Goal: Task Accomplishment & Management: Use online tool/utility

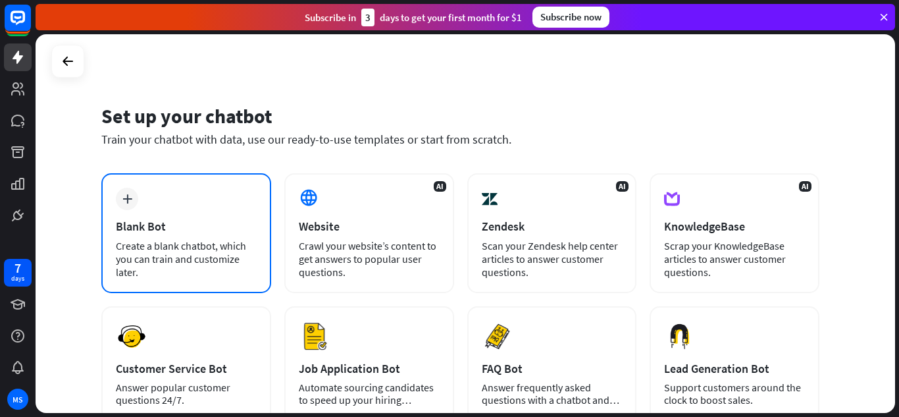
click at [122, 197] on icon "plus" at bounding box center [127, 198] width 10 height 9
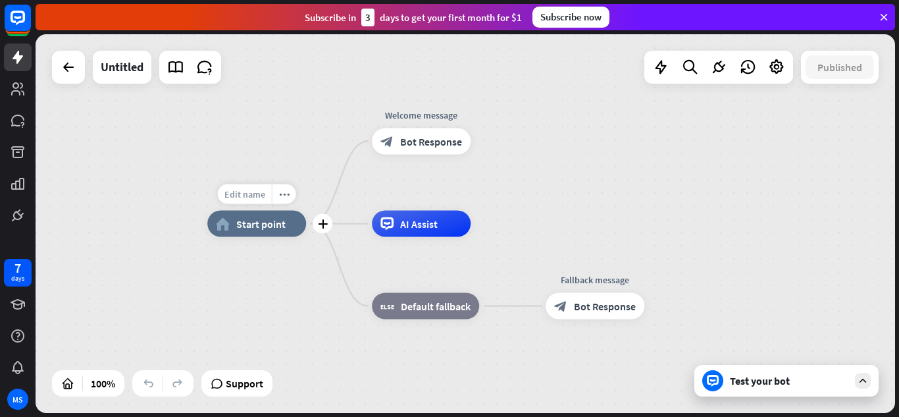
click at [249, 202] on div "Edit name" at bounding box center [245, 194] width 54 height 20
type input "**********"
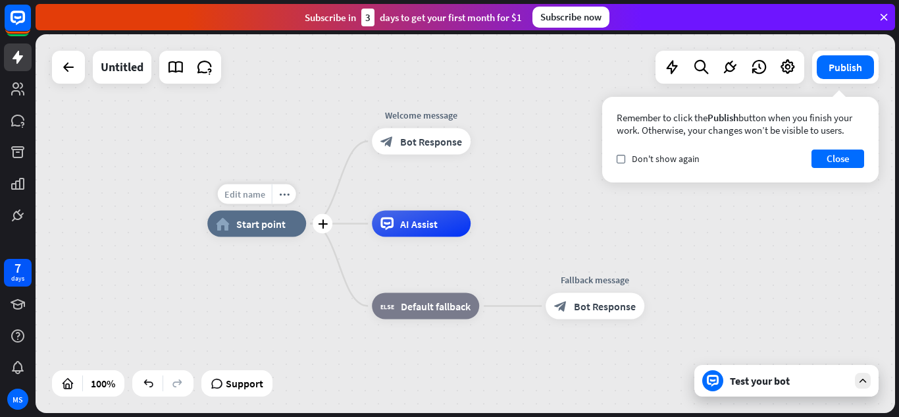
click at [249, 199] on span "Edit name" at bounding box center [244, 194] width 41 height 12
drag, startPoint x: 287, startPoint y: 192, endPoint x: 217, endPoint y: 195, distance: 69.8
click at [217, 195] on input "**********" at bounding box center [257, 195] width 92 height 18
type input "**********"
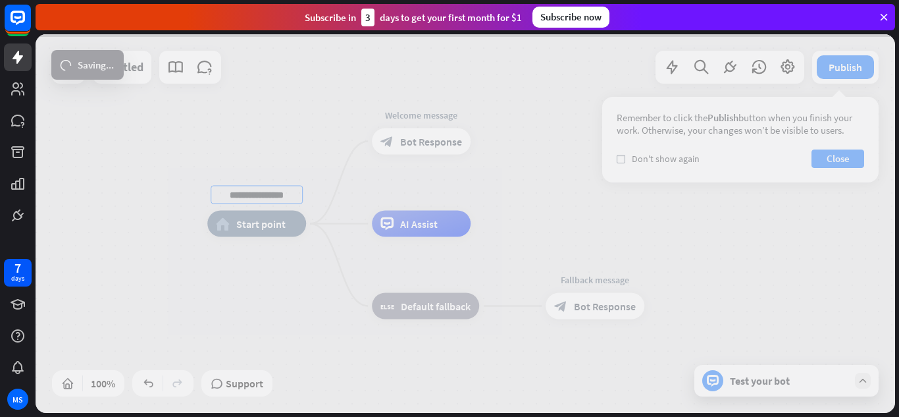
click at [273, 226] on div "**********" at bounding box center [466, 223] width 860 height 378
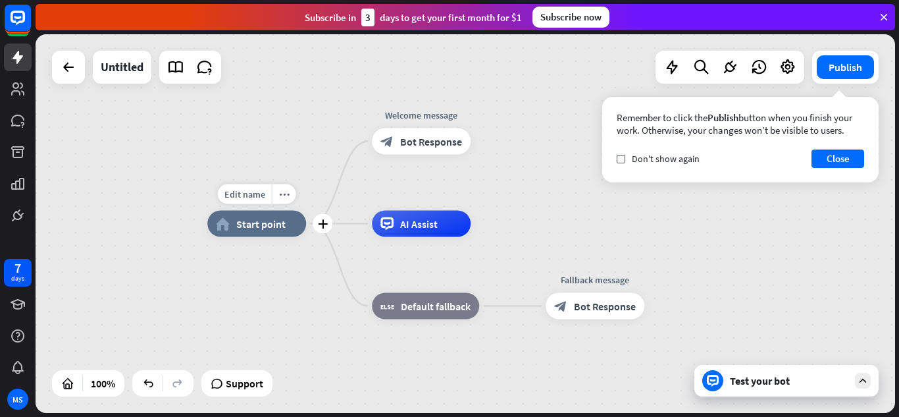
click at [289, 237] on div "Edit name more_horiz plus home_2 Start point" at bounding box center [256, 224] width 99 height 26
click at [845, 161] on button "Close" at bounding box center [837, 158] width 53 height 18
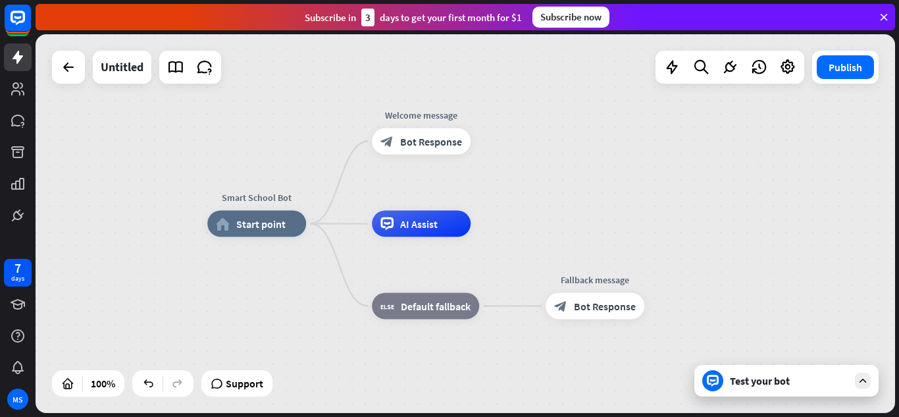
click at [788, 381] on div "Test your bot" at bounding box center [789, 380] width 118 height 13
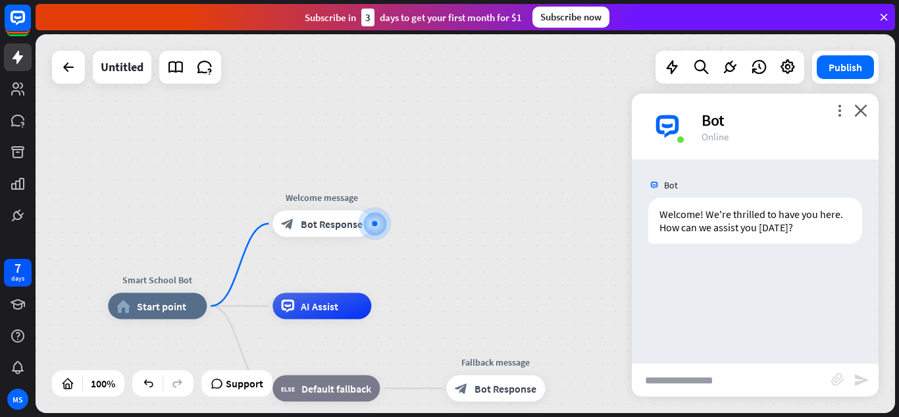
click at [858, 103] on div "more_vert close Bot Online" at bounding box center [755, 126] width 247 height 66
click at [859, 117] on div "Bot" at bounding box center [782, 120] width 161 height 20
click at [865, 115] on icon "close" at bounding box center [860, 110] width 13 height 13
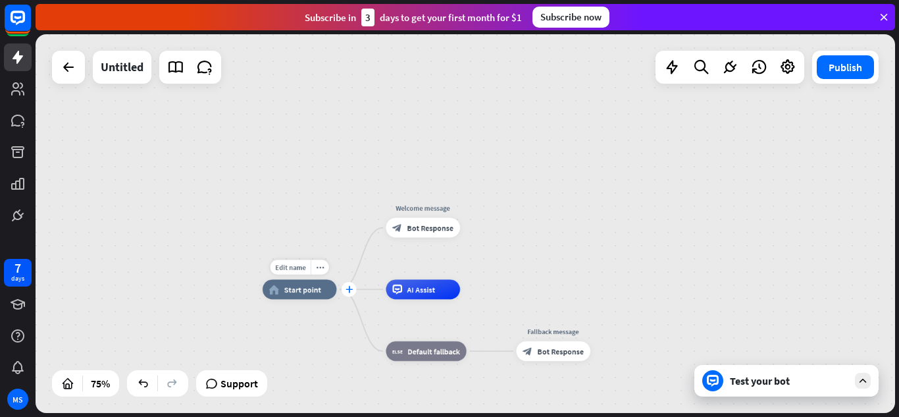
click at [351, 291] on icon "plus" at bounding box center [349, 289] width 7 height 7
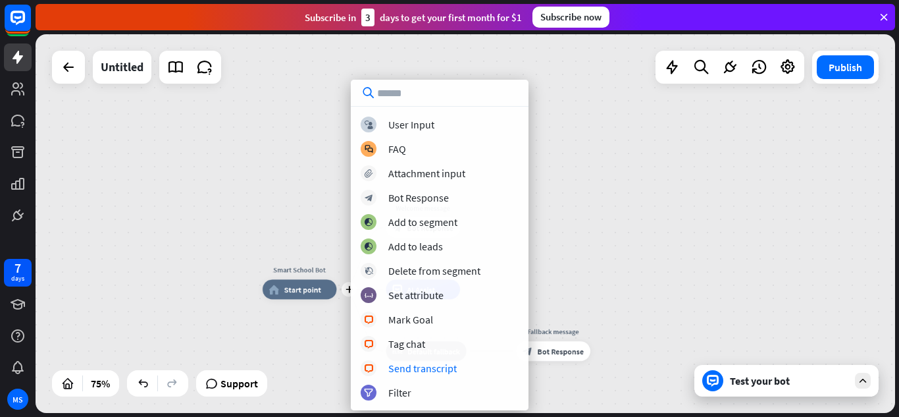
click at [174, 291] on div "plus Smart School Bot home_2 Start point Welcome message block_bot_response Bot…" at bounding box center [466, 223] width 860 height 378
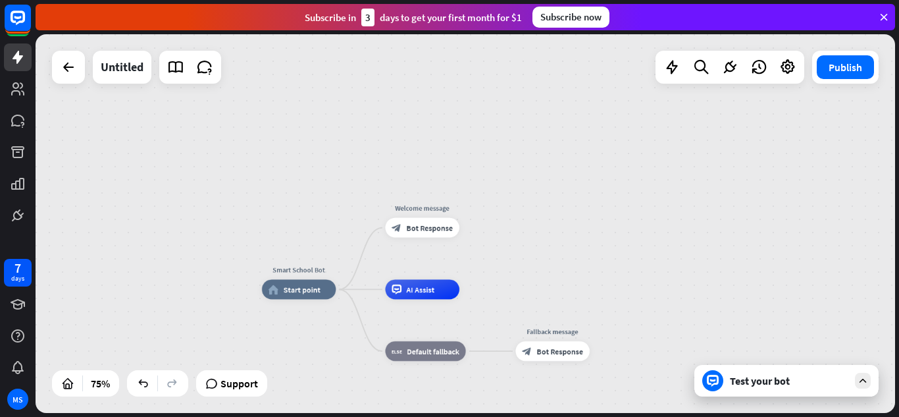
click at [702, 53] on div at bounding box center [729, 67] width 149 height 33
click at [696, 63] on icon at bounding box center [701, 67] width 18 height 17
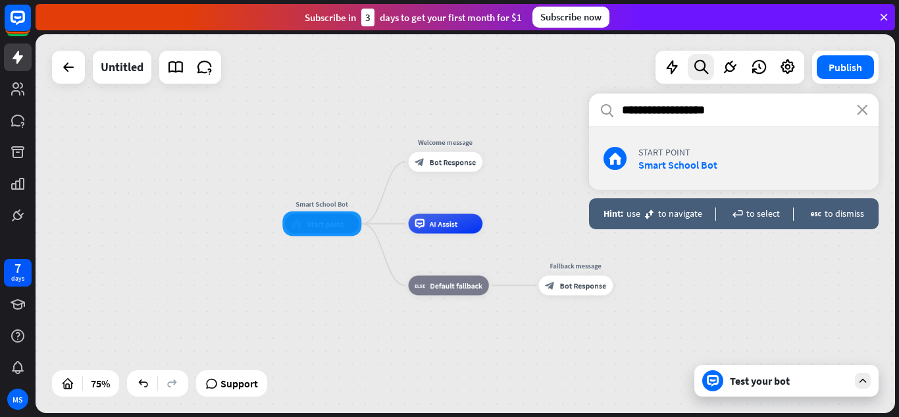
type input "**********"
click at [261, 144] on div "Smart School Bot home_2 Start point Welcome message block_bot_response Bot Resp…" at bounding box center [466, 223] width 860 height 378
click at [861, 108] on icon "close" at bounding box center [862, 110] width 11 height 11
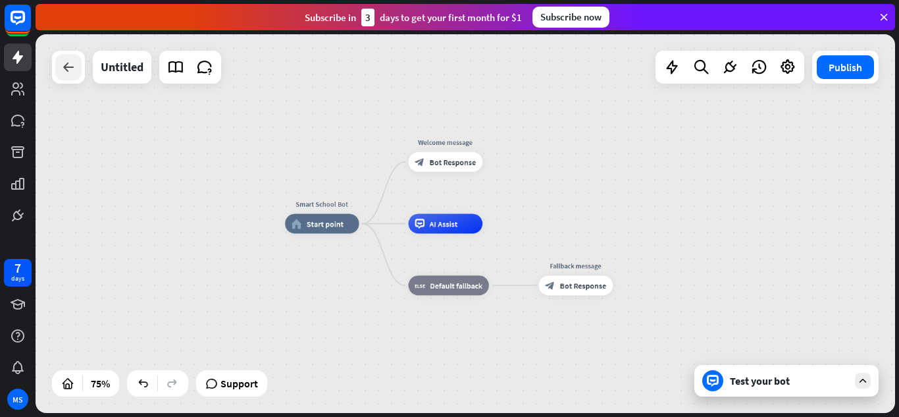
click at [63, 66] on icon at bounding box center [69, 67] width 16 height 16
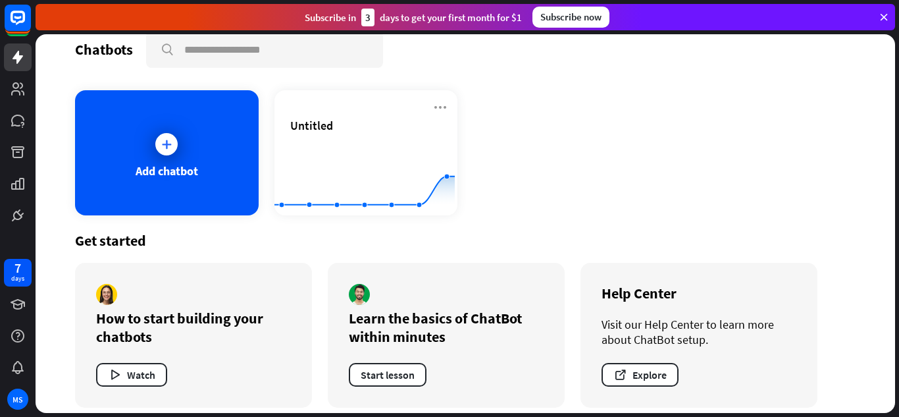
scroll to position [30, 0]
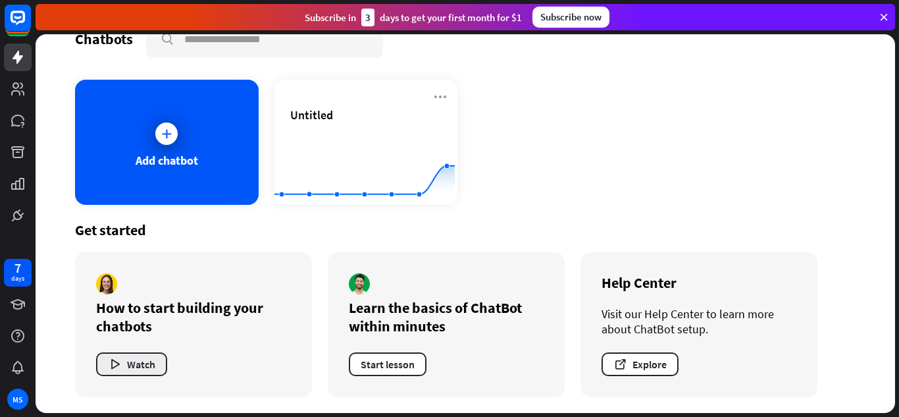
click at [120, 359] on icon "button" at bounding box center [115, 364] width 14 height 14
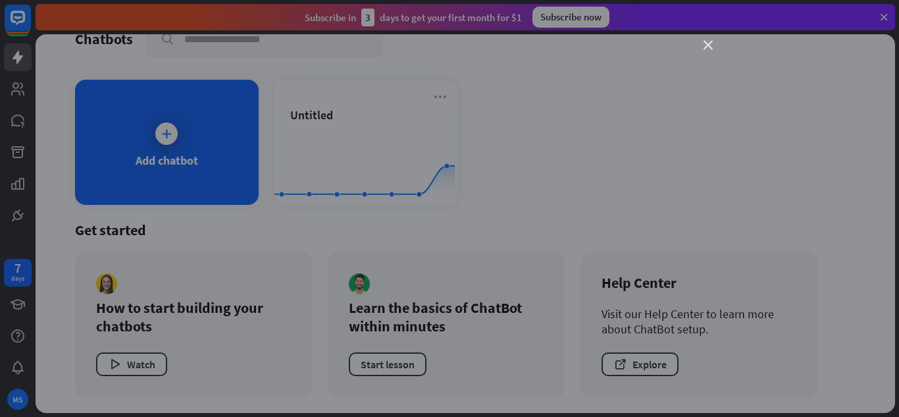
click at [706, 47] on icon "close" at bounding box center [708, 45] width 9 height 9
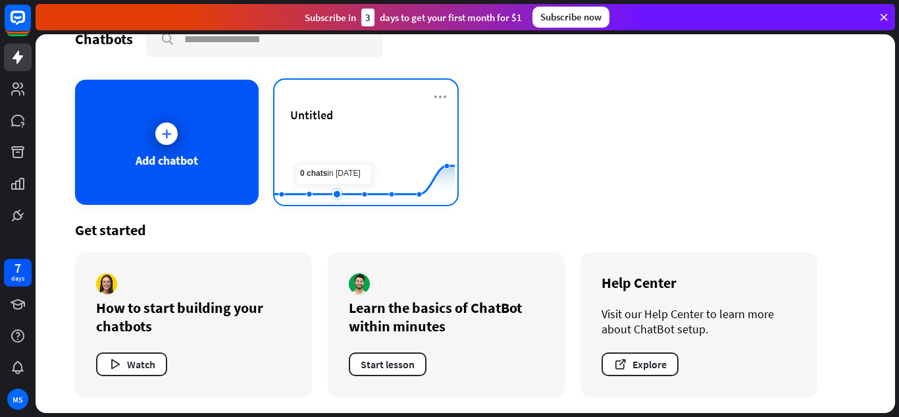
click at [342, 143] on rect at bounding box center [364, 172] width 180 height 82
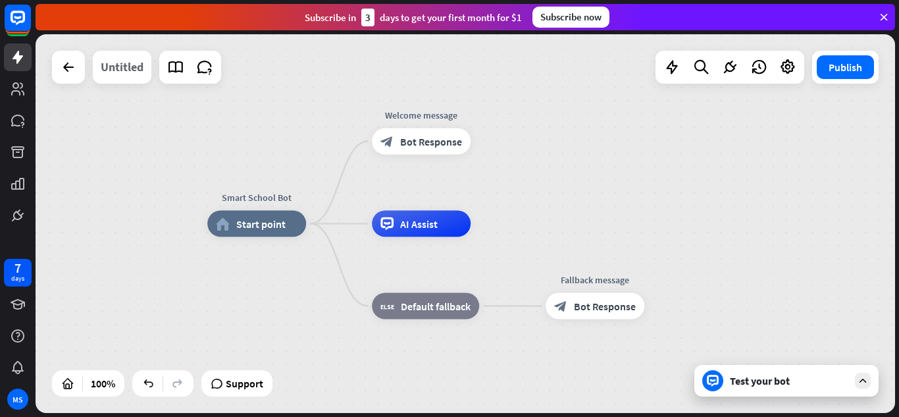
click at [134, 73] on div "Untitled" at bounding box center [122, 67] width 43 height 33
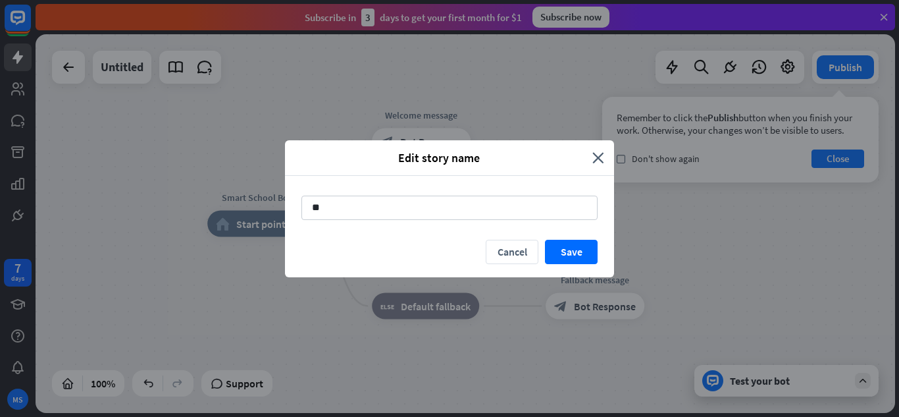
type input "*"
type input "**********"
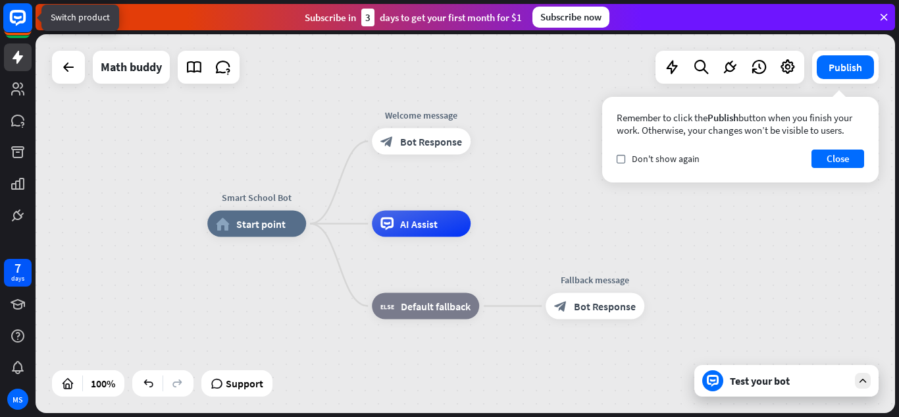
click at [14, 21] on icon at bounding box center [18, 18] width 16 height 16
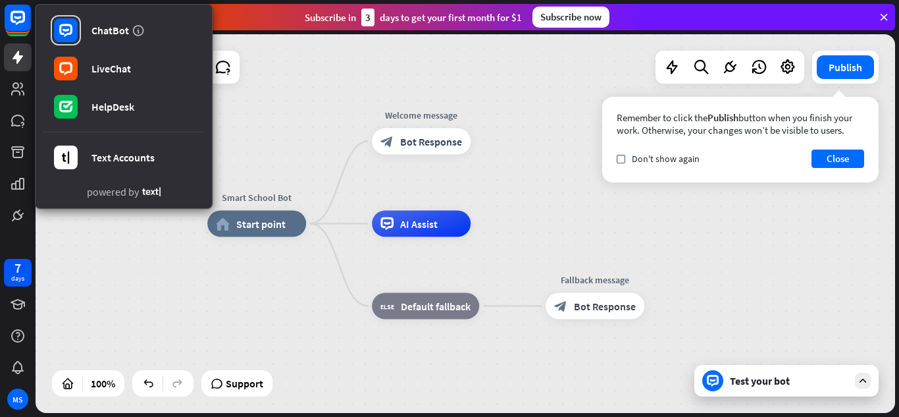
click at [323, 102] on div "Smart School Bot home_2 Start point Welcome message block_bot_response Bot Resp…" at bounding box center [466, 223] width 860 height 378
click at [334, 141] on div "Smart School Bot home_2 Start point Edit name more_horiz Welcome message block_…" at bounding box center [466, 223] width 860 height 378
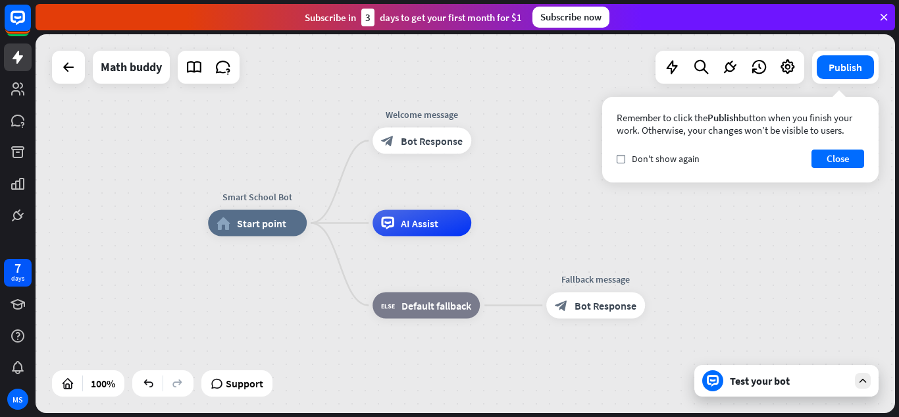
click at [812, 391] on div "Test your bot" at bounding box center [786, 381] width 184 height 32
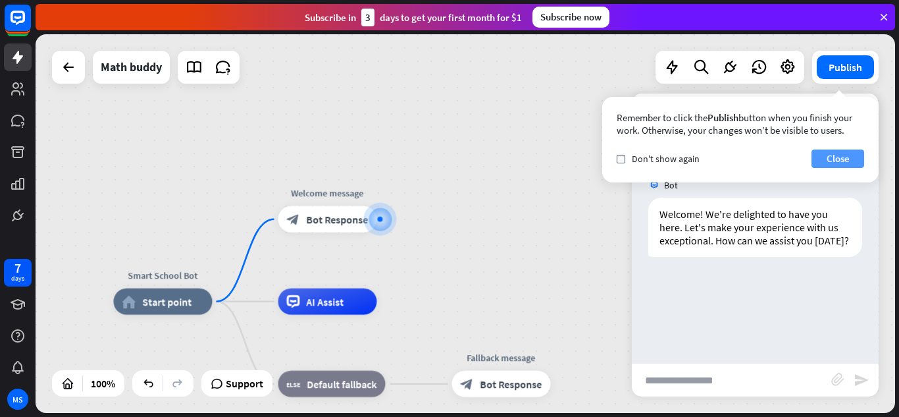
click at [846, 162] on button "Close" at bounding box center [837, 158] width 53 height 18
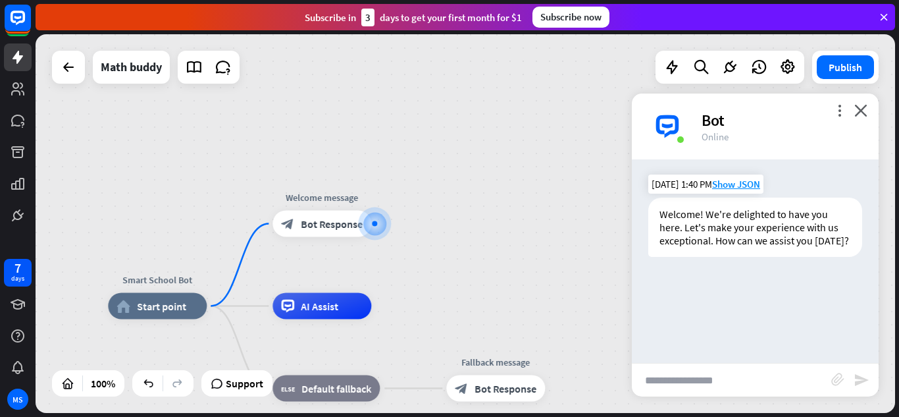
click at [815, 236] on div "Welcome! We're delighted to have you here. Let's make your experience with us e…" at bounding box center [755, 226] width 214 height 59
click at [837, 245] on div "Welcome! We're delighted to have you here. Let's make your experience with us e…" at bounding box center [755, 226] width 214 height 59
click at [846, 244] on div "Welcome! We're delighted to have you here. Let's make your experience with us e…" at bounding box center [755, 226] width 214 height 59
click at [336, 234] on div "block_bot_response Bot Response" at bounding box center [321, 224] width 99 height 26
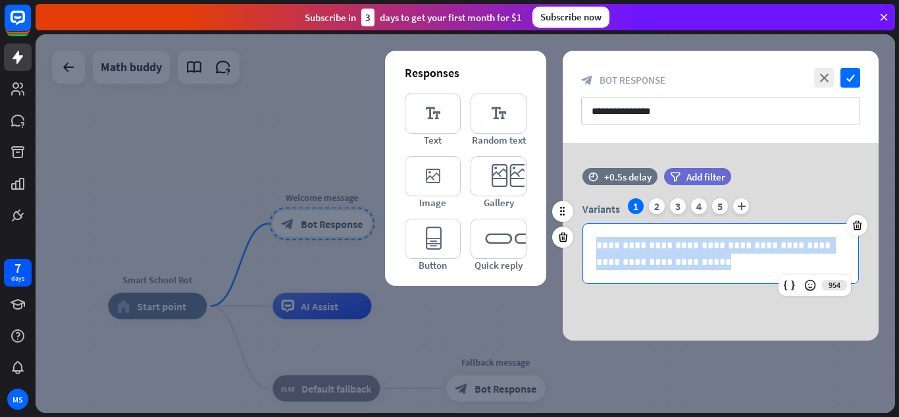
drag, startPoint x: 677, startPoint y: 263, endPoint x: 589, endPoint y: 247, distance: 88.9
click at [590, 249] on div "**********" at bounding box center [720, 253] width 275 height 59
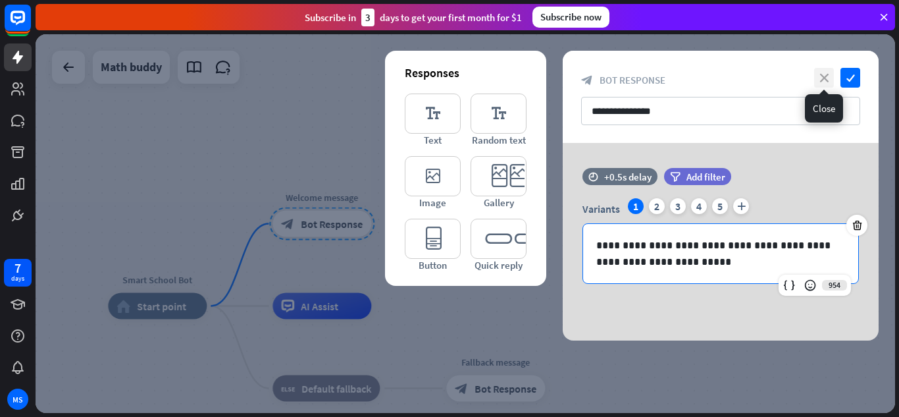
click at [825, 70] on icon "close" at bounding box center [824, 78] width 20 height 20
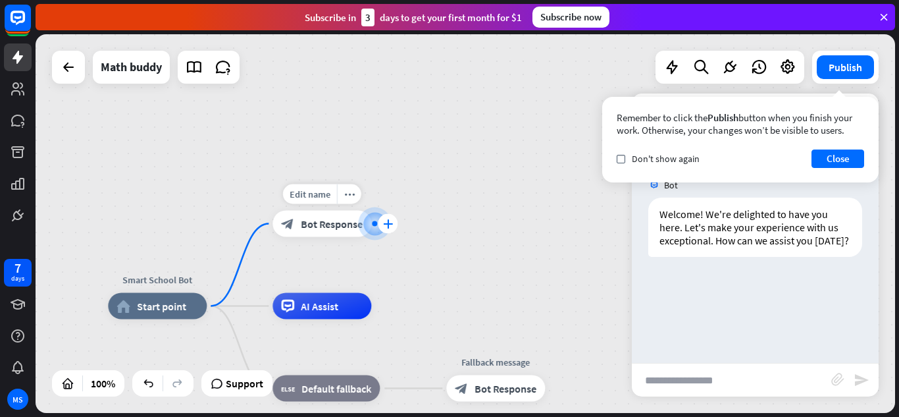
click at [393, 227] on div "plus" at bounding box center [388, 224] width 20 height 20
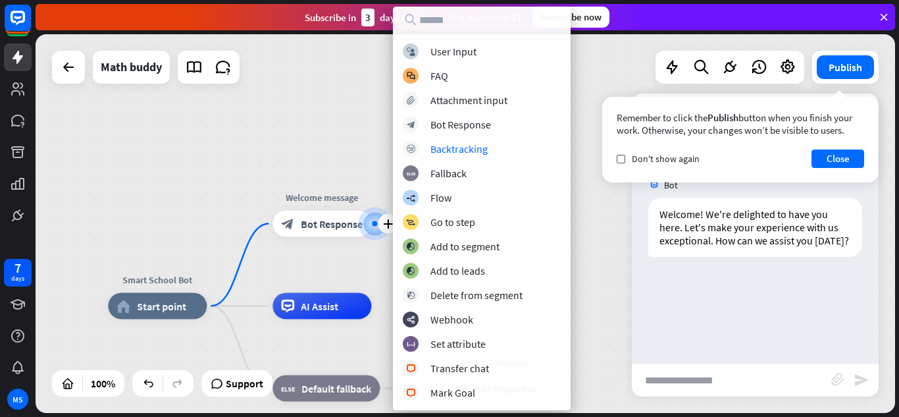
click at [340, 140] on div "Smart School Bot home_2 Start point plus Welcome message block_bot_response Bot…" at bounding box center [466, 223] width 860 height 378
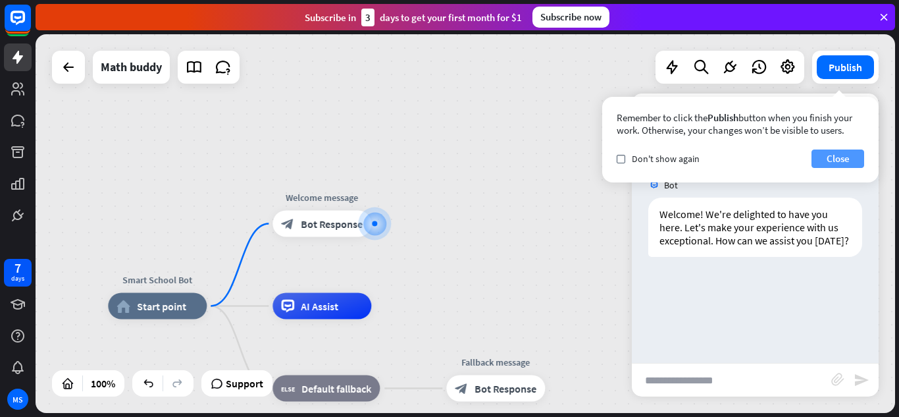
click at [840, 160] on button "Close" at bounding box center [837, 158] width 53 height 18
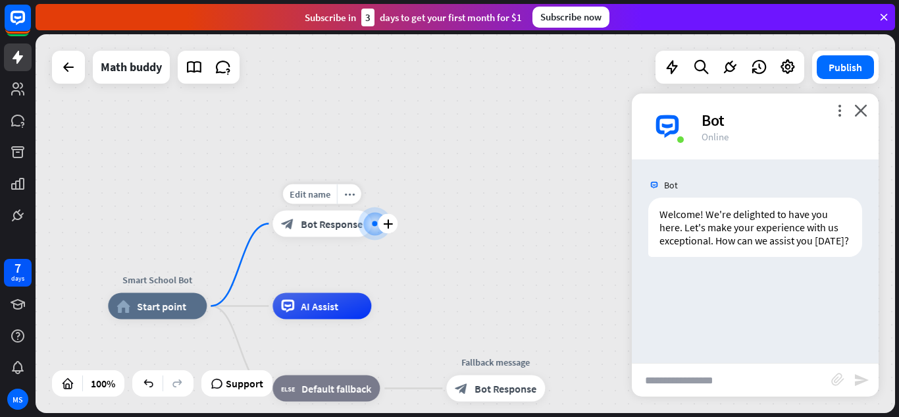
click at [328, 220] on span "Bot Response" at bounding box center [332, 223] width 62 height 13
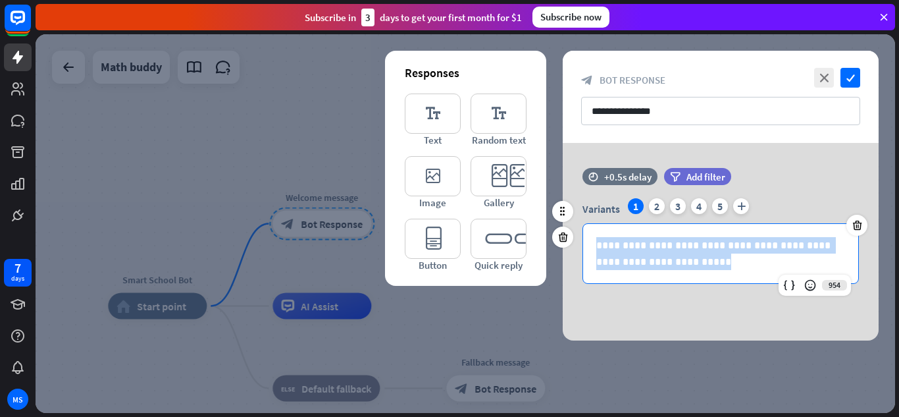
drag, startPoint x: 675, startPoint y: 263, endPoint x: 578, endPoint y: 242, distance: 98.9
click at [578, 242] on div "**********" at bounding box center [721, 241] width 316 height 86
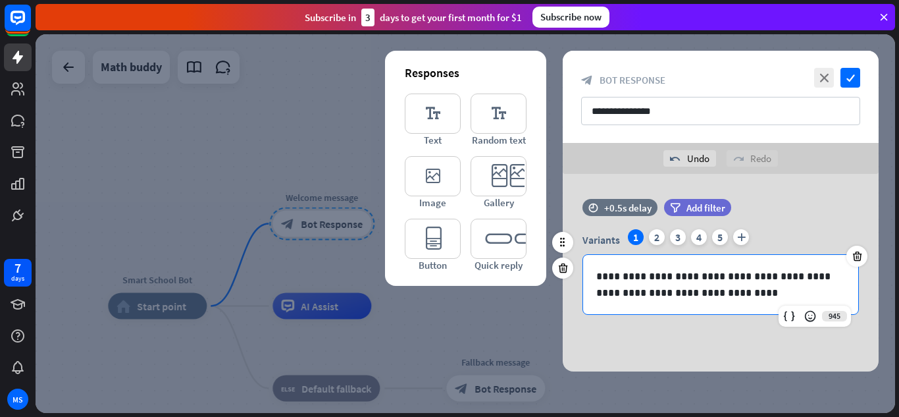
click at [642, 295] on p "**********" at bounding box center [720, 284] width 249 height 33
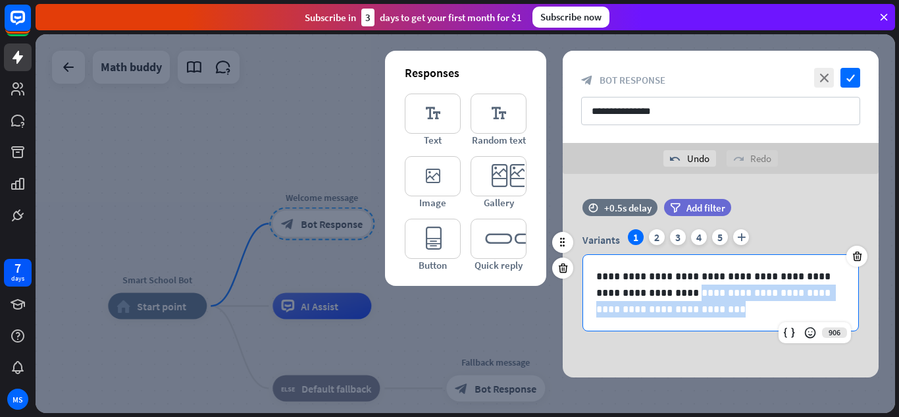
drag, startPoint x: 642, startPoint y: 310, endPoint x: 627, endPoint y: 293, distance: 22.4
click at [627, 293] on p "**********" at bounding box center [720, 292] width 249 height 49
copy p "**********"
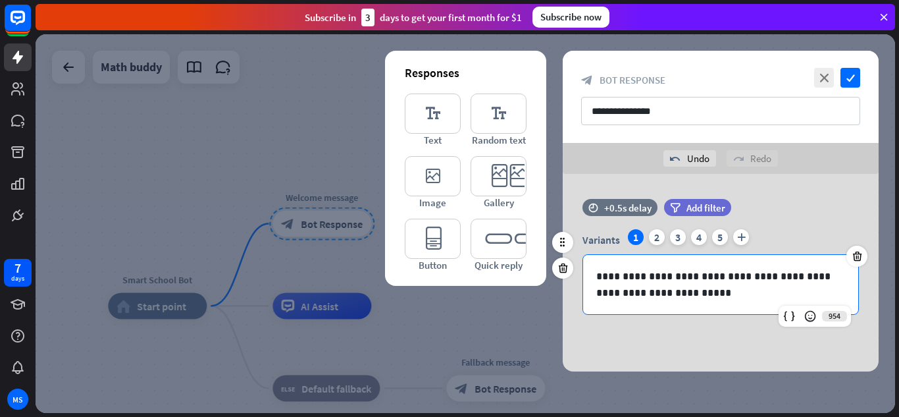
click at [623, 290] on p "**********" at bounding box center [720, 284] width 249 height 33
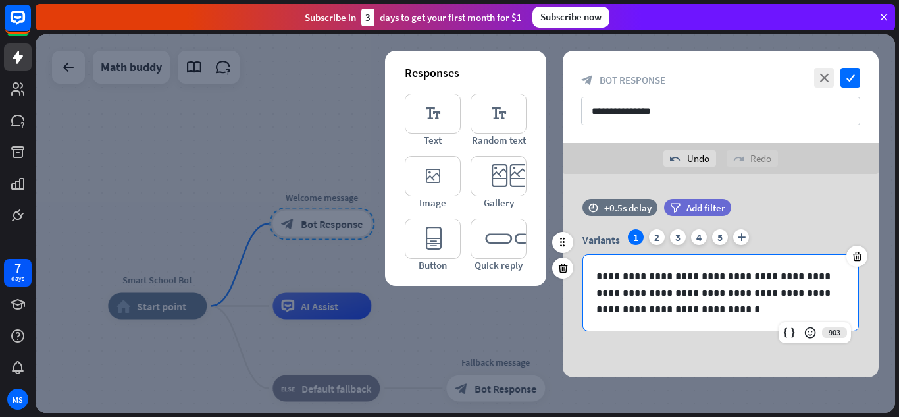
click at [657, 290] on p "**********" at bounding box center [720, 292] width 249 height 49
click at [653, 310] on p "**********" at bounding box center [720, 292] width 249 height 49
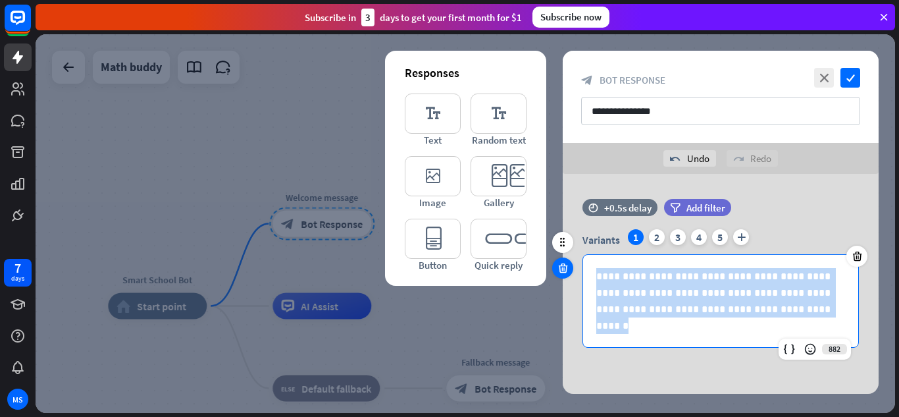
drag, startPoint x: 748, startPoint y: 315, endPoint x: 561, endPoint y: 268, distance: 193.3
click at [563, 268] on div "**********" at bounding box center [721, 280] width 316 height 162
copy p "**********"
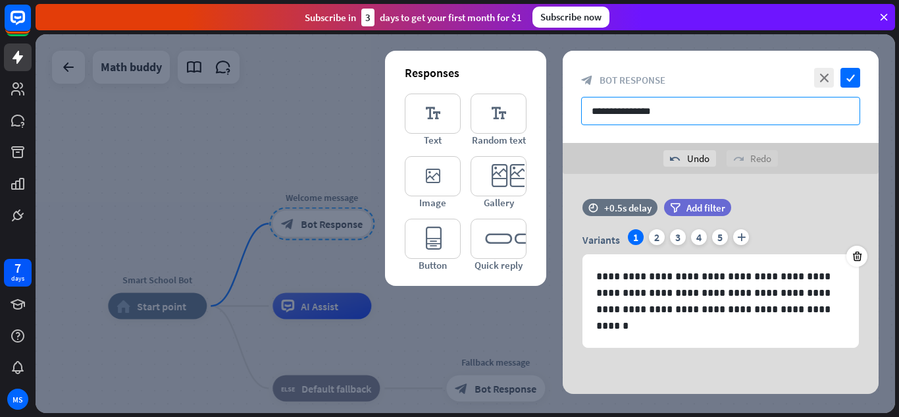
click at [671, 114] on input "**********" at bounding box center [720, 111] width 279 height 28
drag, startPoint x: 672, startPoint y: 114, endPoint x: 523, endPoint y: 109, distance: 149.5
click at [563, 109] on div "**********" at bounding box center [721, 222] width 316 height 343
paste input "**********"
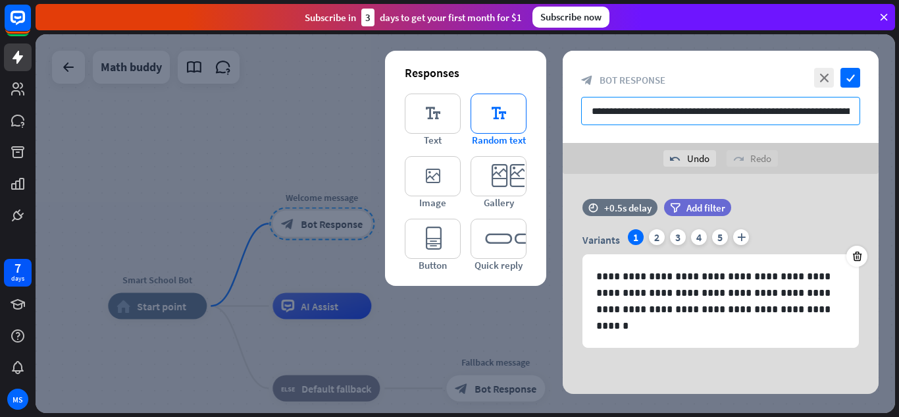
scroll to position [0, 262]
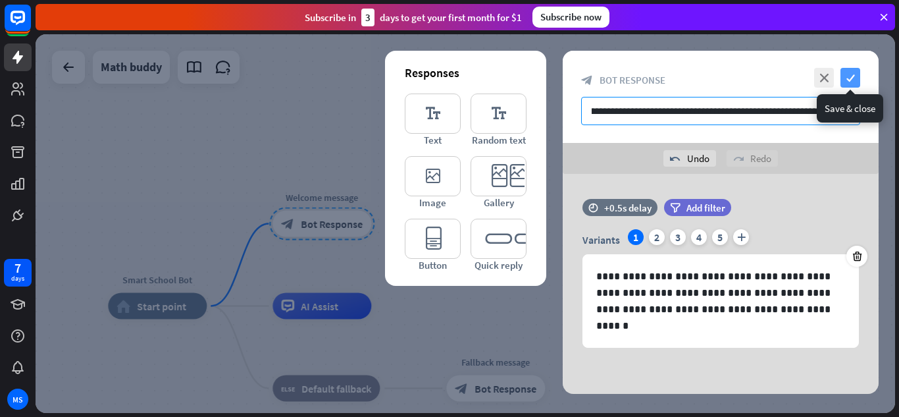
type input "**********"
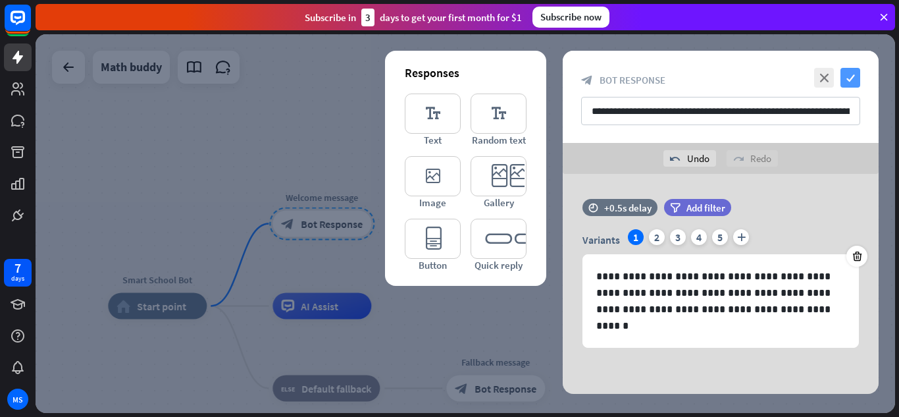
click at [854, 74] on icon "check" at bounding box center [850, 78] width 20 height 20
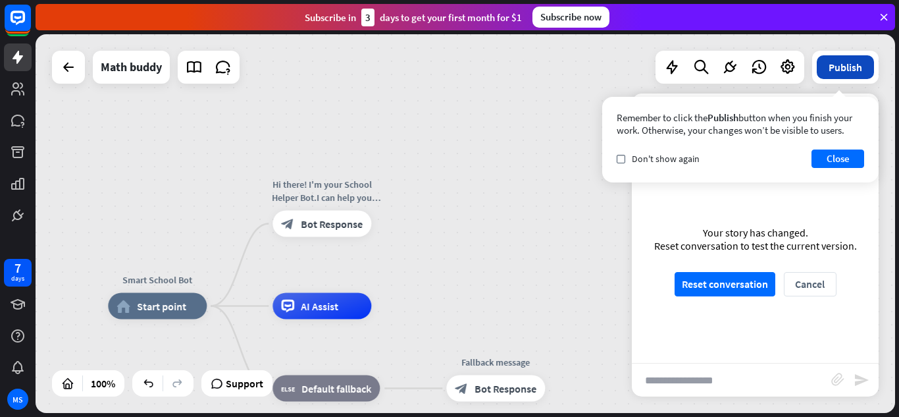
click at [843, 66] on button "Publish" at bounding box center [845, 67] width 57 height 24
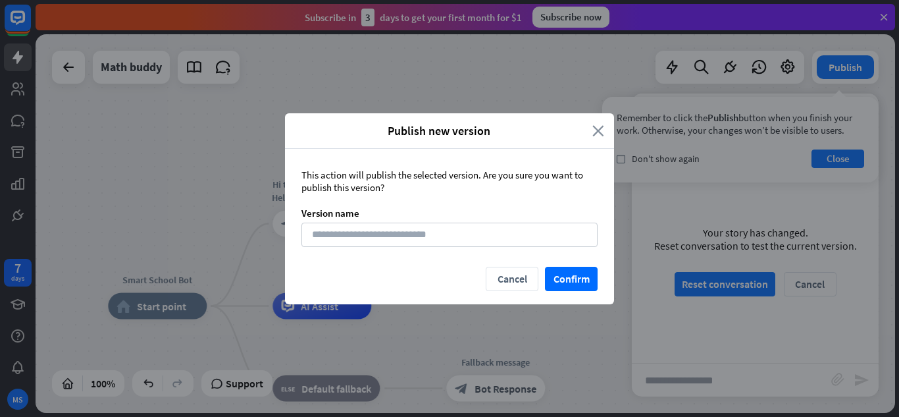
click at [598, 132] on icon "close" at bounding box center [598, 130] width 12 height 15
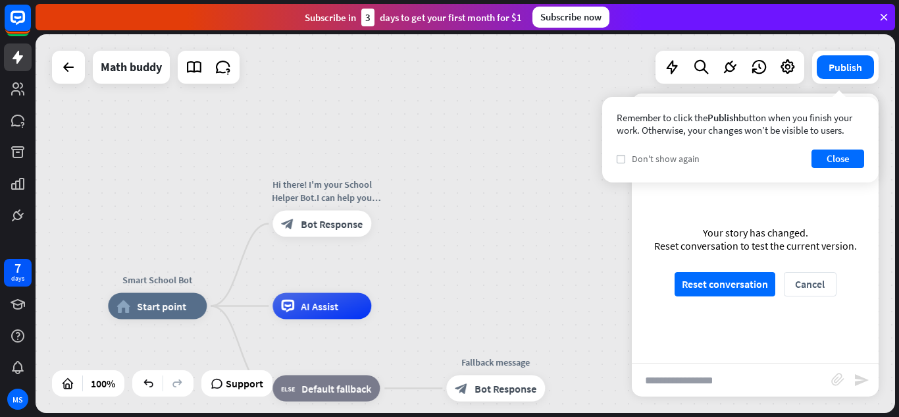
click at [617, 158] on label "check" at bounding box center [621, 159] width 9 height 9
click at [850, 157] on button "Close" at bounding box center [837, 158] width 53 height 18
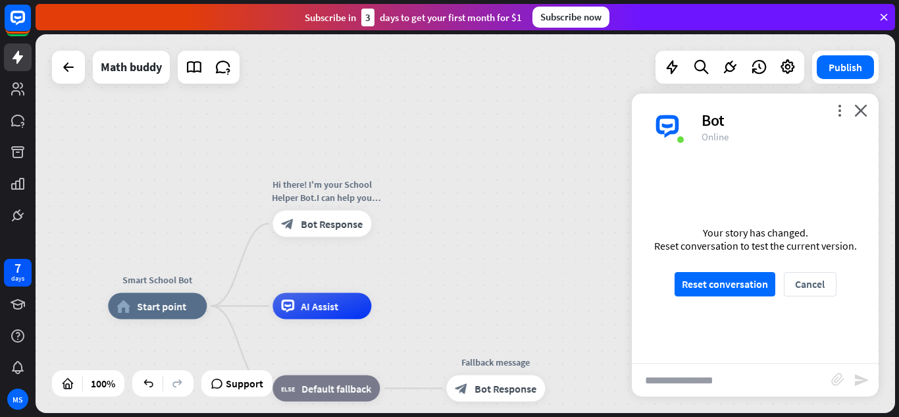
click at [729, 377] on input "text" at bounding box center [731, 379] width 199 height 33
type input "**"
click at [721, 284] on button "Reset conversation" at bounding box center [725, 284] width 101 height 24
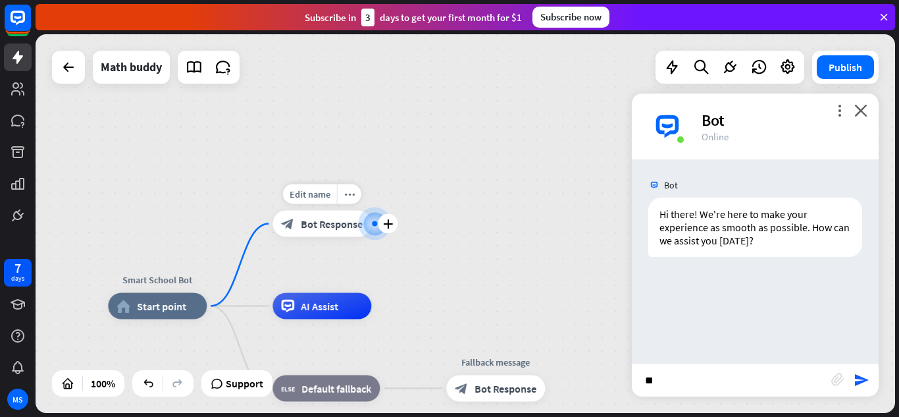
click at [313, 228] on span "Bot Response" at bounding box center [332, 223] width 62 height 13
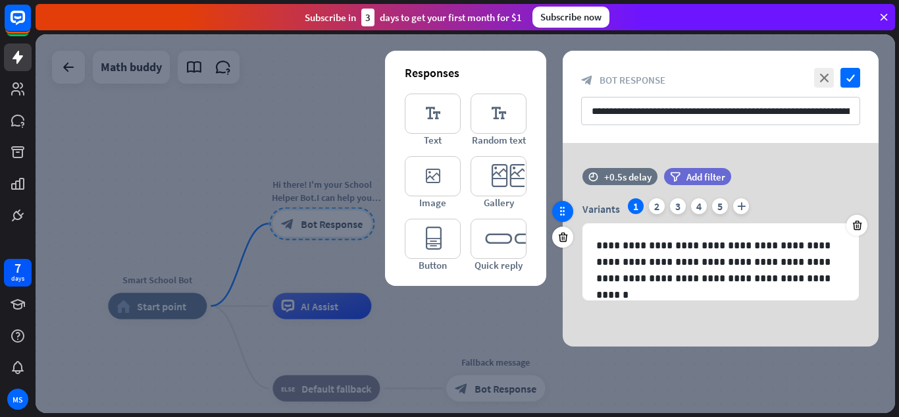
click at [567, 211] on icon at bounding box center [563, 211] width 12 height 12
click at [565, 213] on icon at bounding box center [563, 211] width 12 height 12
click at [848, 80] on icon "check" at bounding box center [850, 78] width 20 height 20
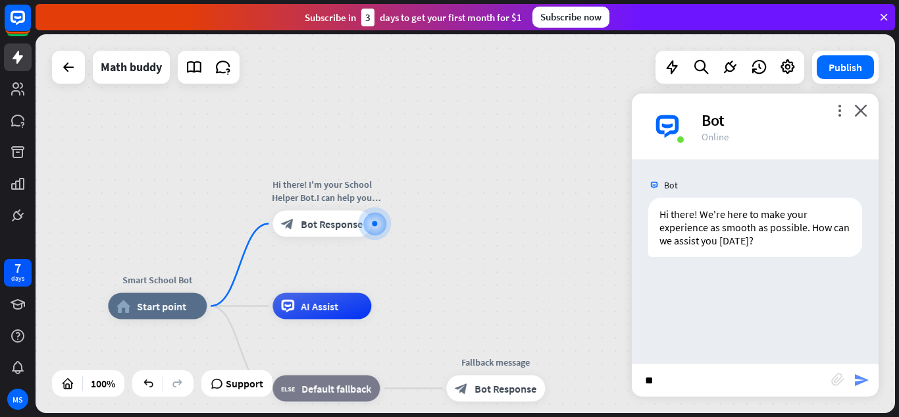
click at [863, 382] on icon "send" at bounding box center [862, 380] width 16 height 16
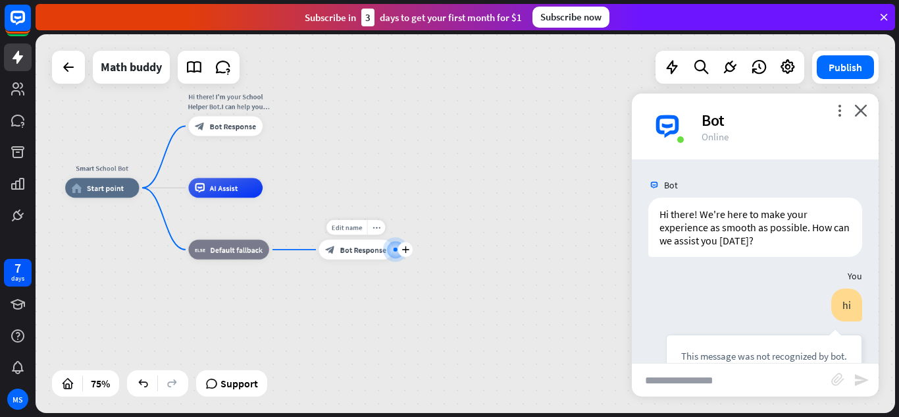
click at [341, 251] on span "Bot Response" at bounding box center [363, 249] width 47 height 10
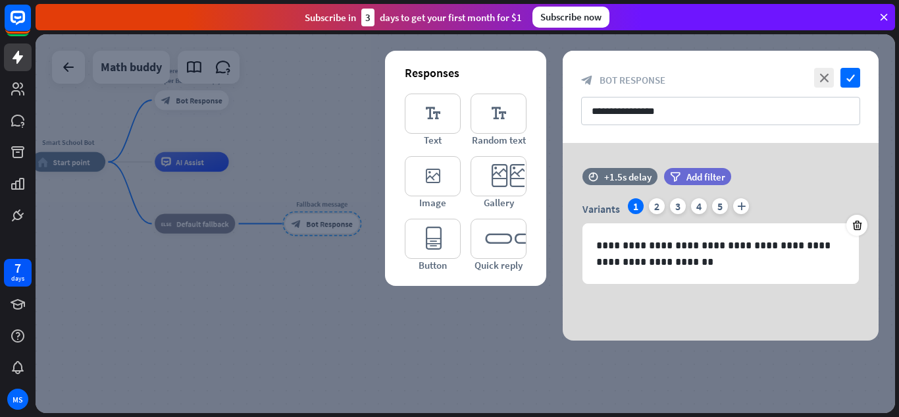
click at [351, 111] on div at bounding box center [466, 223] width 860 height 378
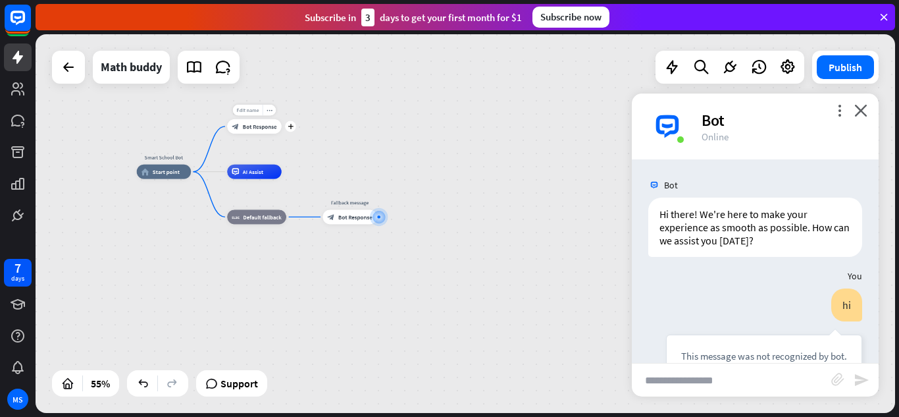
click at [251, 113] on span "Edit name" at bounding box center [247, 110] width 22 height 7
type input "*"
type input "*****"
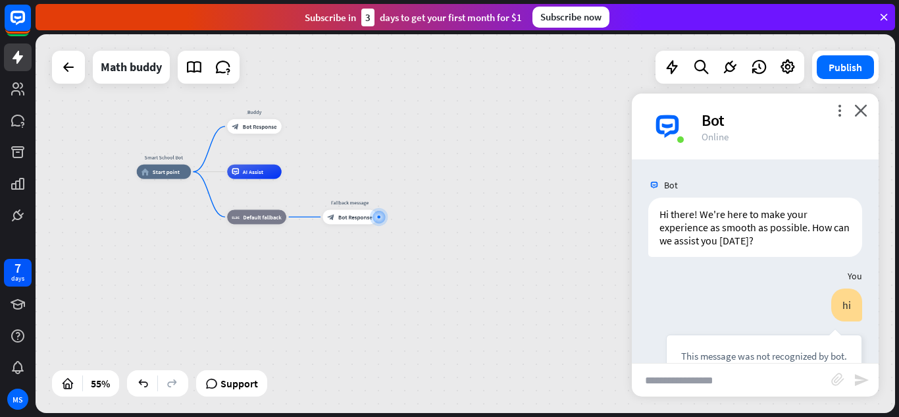
click at [499, 168] on div "Smart School Bot home_2 Start point Buddy block_bot_response Bot Response AI As…" at bounding box center [466, 223] width 860 height 378
click at [360, 220] on div "block_bot_response Bot Response" at bounding box center [349, 216] width 55 height 14
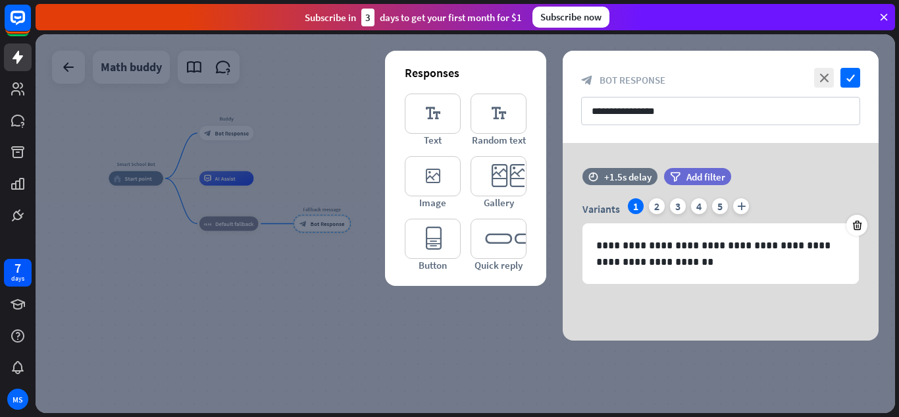
click at [390, 147] on div "Responses editor_text Text editor_text Random text editor_image Image editor_ca…" at bounding box center [465, 168] width 161 height 235
click at [823, 80] on icon "close" at bounding box center [824, 78] width 20 height 20
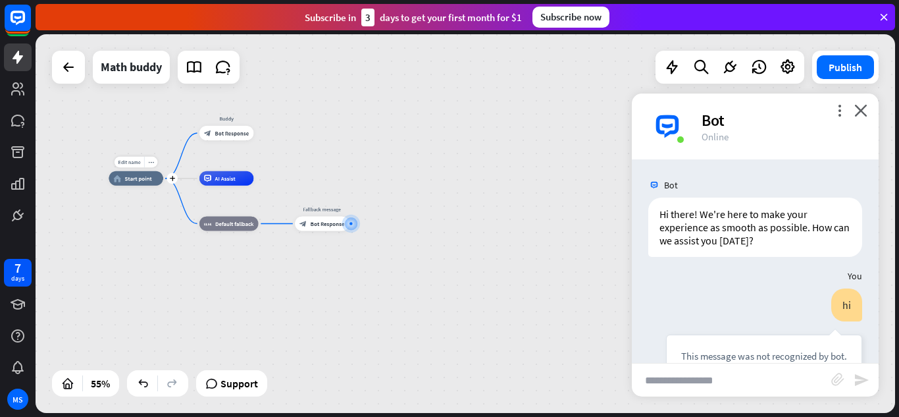
click at [134, 183] on div "home_2 Start point" at bounding box center [136, 178] width 55 height 14
click at [552, 167] on div "Smart School Bot home_2 Start point Buddy block_bot_response Bot Response AI As…" at bounding box center [466, 223] width 860 height 378
click at [110, 174] on div "home_2 Start point" at bounding box center [136, 177] width 55 height 14
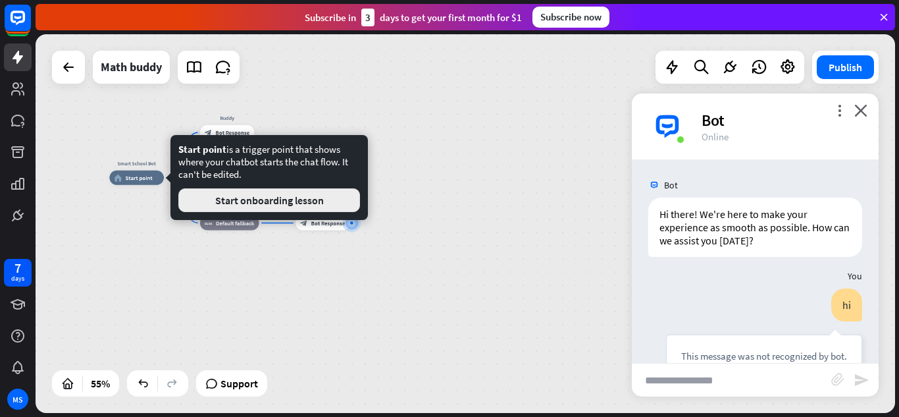
click at [246, 197] on button "Start onboarding lesson" at bounding box center [269, 200] width 182 height 24
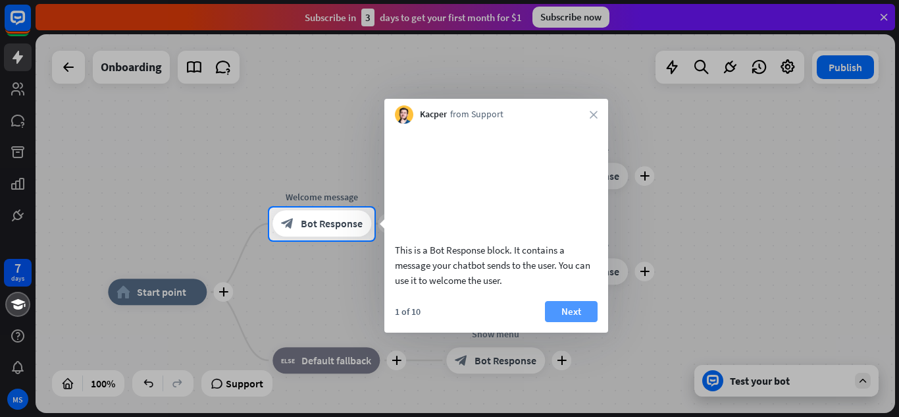
click at [559, 322] on button "Next" at bounding box center [571, 311] width 53 height 21
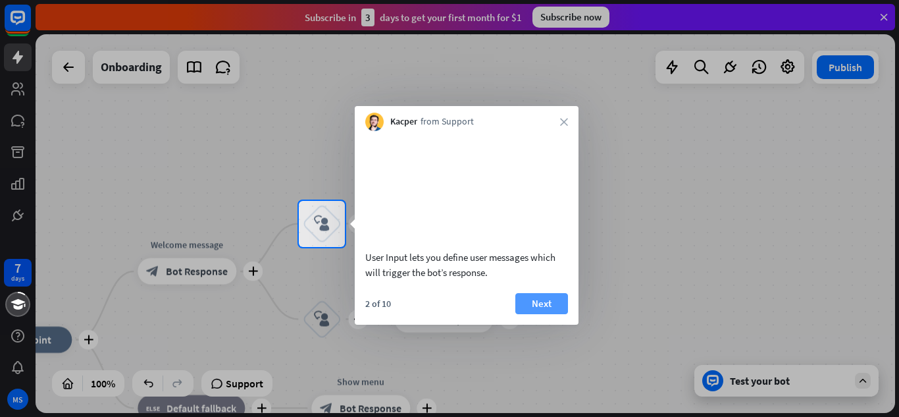
click at [536, 314] on button "Next" at bounding box center [541, 303] width 53 height 21
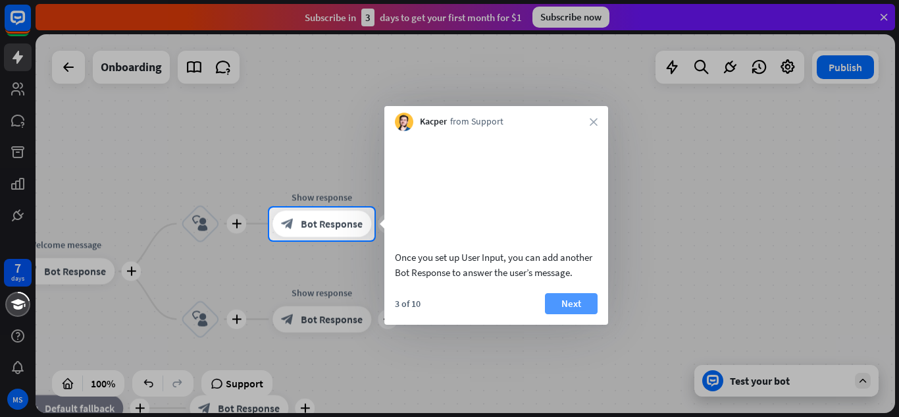
click at [568, 314] on button "Next" at bounding box center [571, 303] width 53 height 21
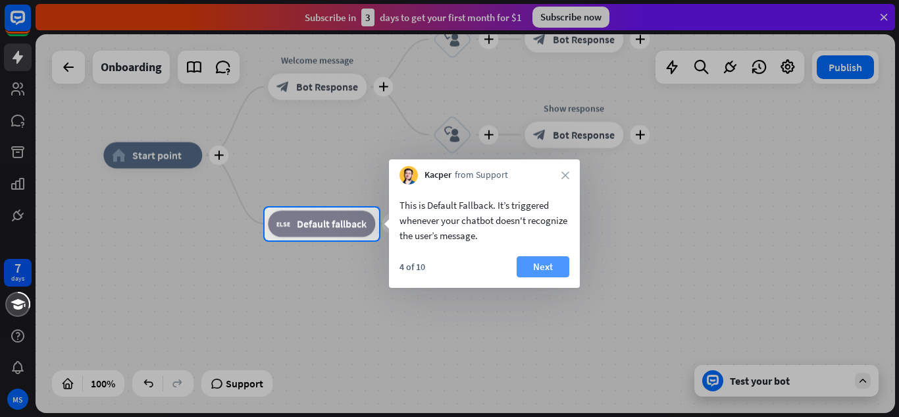
click at [544, 257] on button "Next" at bounding box center [543, 266] width 53 height 21
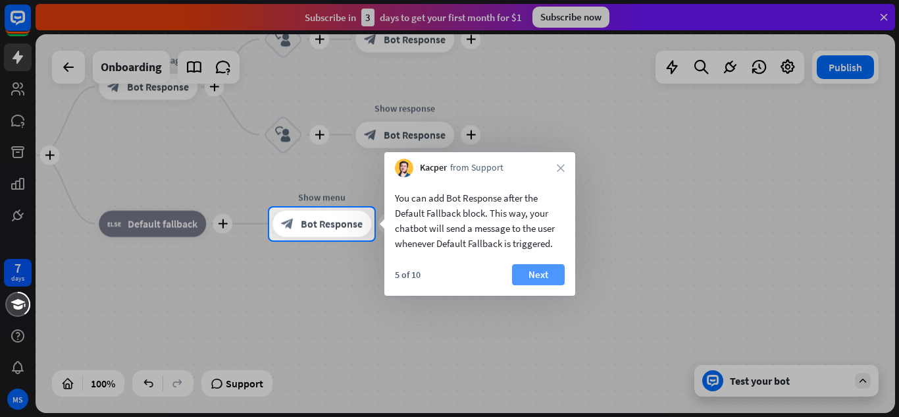
click at [548, 276] on button "Next" at bounding box center [538, 274] width 53 height 21
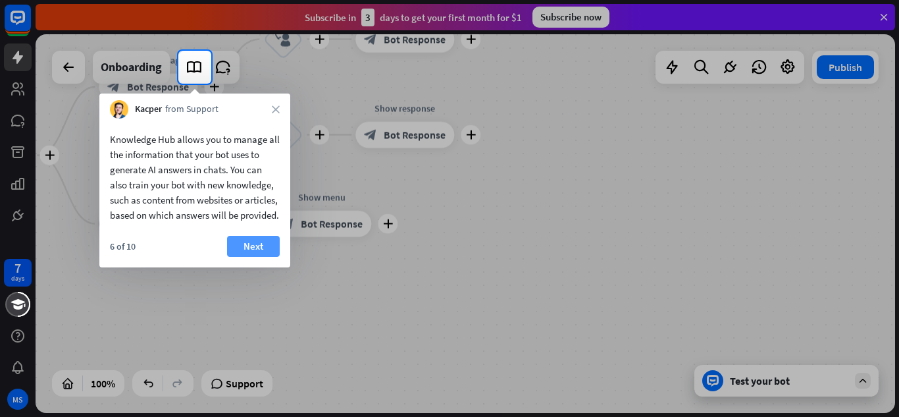
click at [257, 257] on button "Next" at bounding box center [253, 246] width 53 height 21
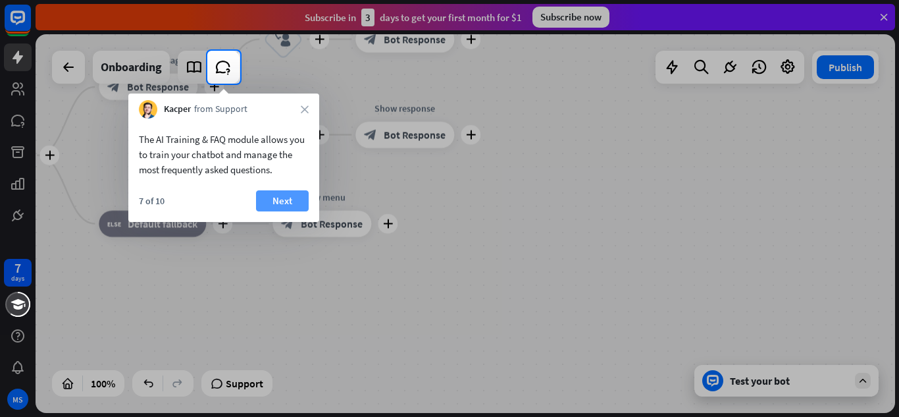
click at [267, 199] on button "Next" at bounding box center [282, 200] width 53 height 21
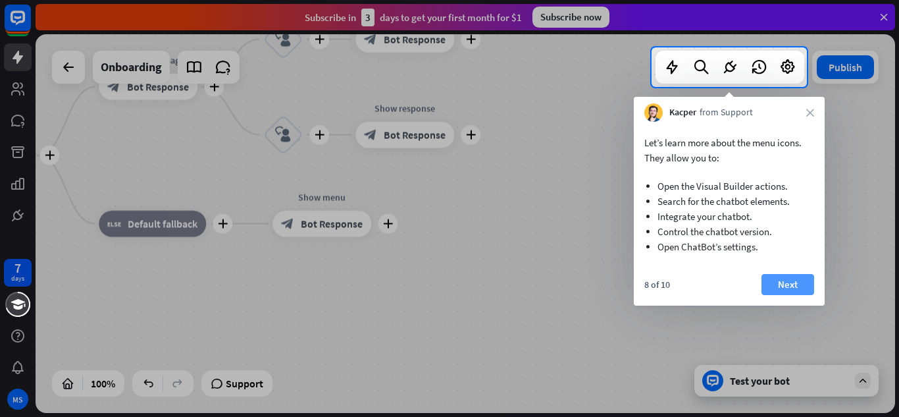
click at [800, 284] on button "Next" at bounding box center [787, 284] width 53 height 21
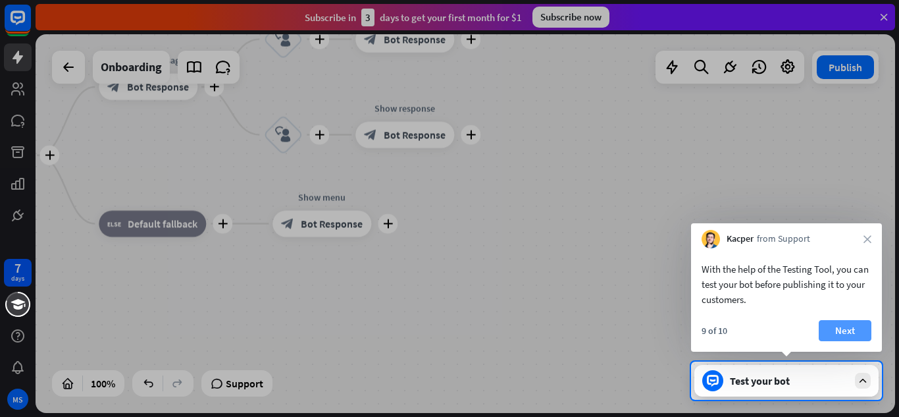
click at [836, 330] on button "Next" at bounding box center [845, 330] width 53 height 21
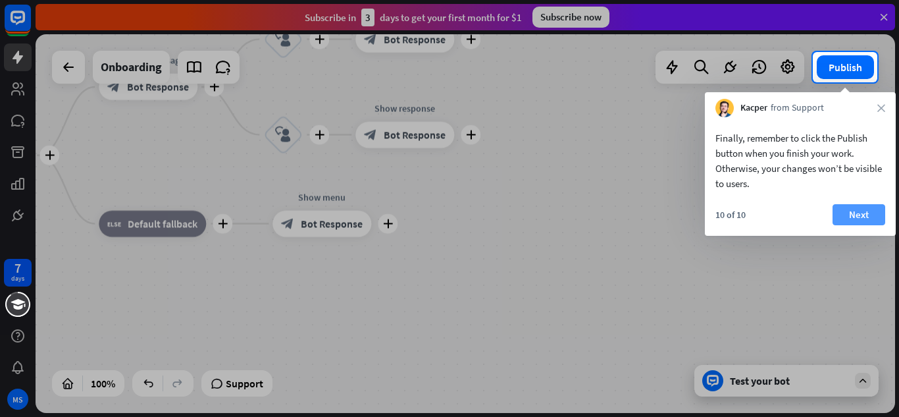
click at [861, 212] on button "Next" at bounding box center [859, 214] width 53 height 21
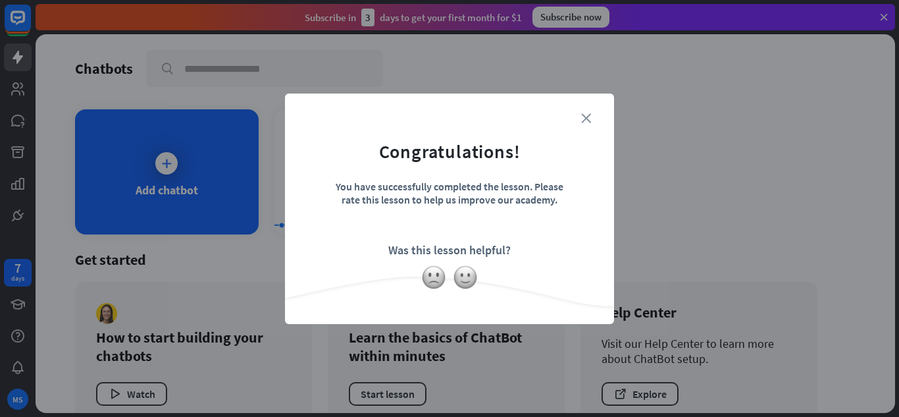
click at [583, 118] on icon "close" at bounding box center [586, 118] width 10 height 10
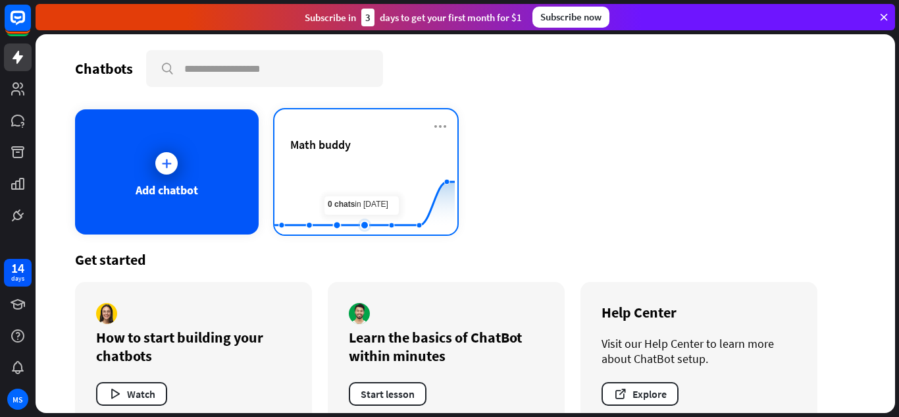
click at [351, 176] on rect at bounding box center [364, 202] width 180 height 82
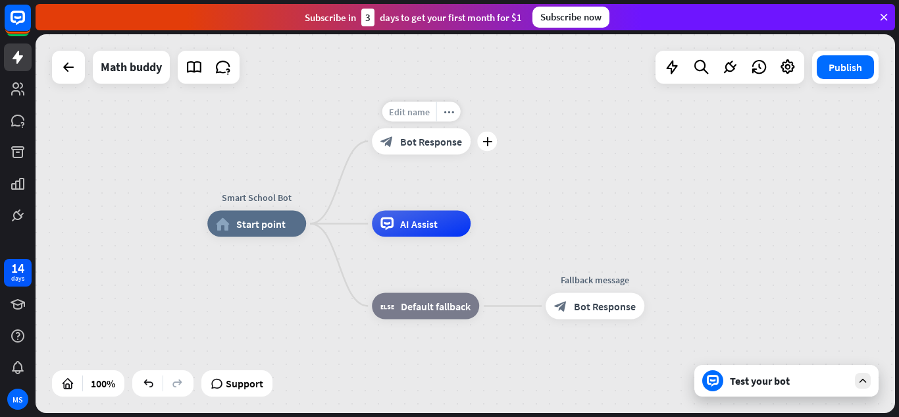
click at [398, 112] on span "Edit name" at bounding box center [409, 112] width 41 height 12
click at [449, 138] on span "Bot Response" at bounding box center [431, 141] width 62 height 13
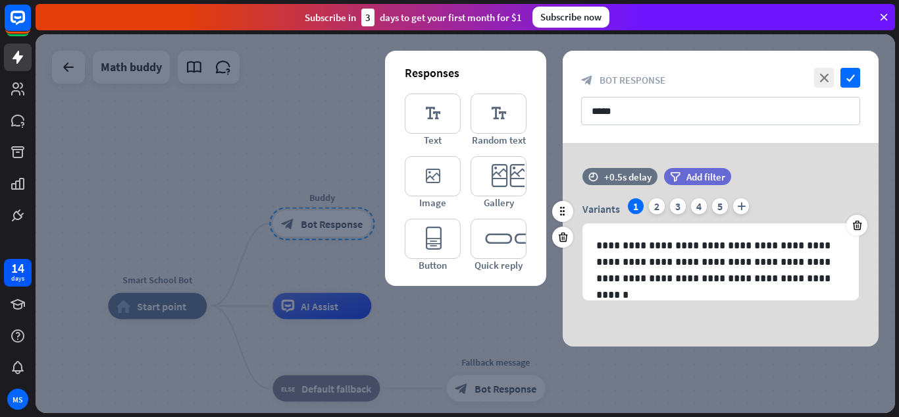
click at [631, 201] on div "1" at bounding box center [636, 206] width 16 height 16
click at [653, 205] on div "2" at bounding box center [657, 206] width 16 height 16
click at [639, 205] on div "1" at bounding box center [636, 206] width 16 height 16
click at [690, 176] on span "Add filter" at bounding box center [705, 176] width 39 height 13
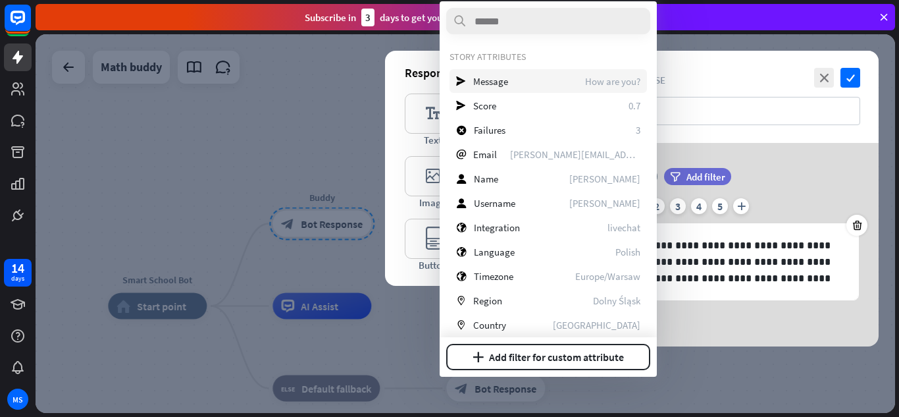
click at [591, 78] on span "How are you?" at bounding box center [612, 81] width 55 height 13
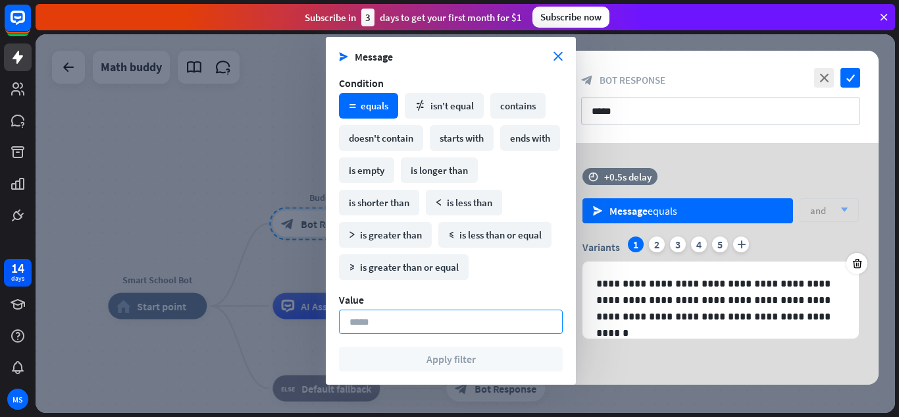
click at [359, 321] on input at bounding box center [451, 321] width 224 height 24
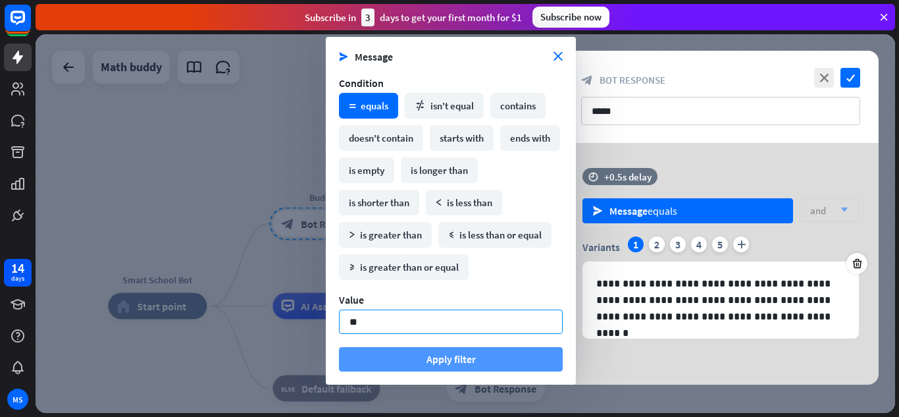
type input "**"
click at [447, 359] on button "Apply filter" at bounding box center [451, 359] width 224 height 24
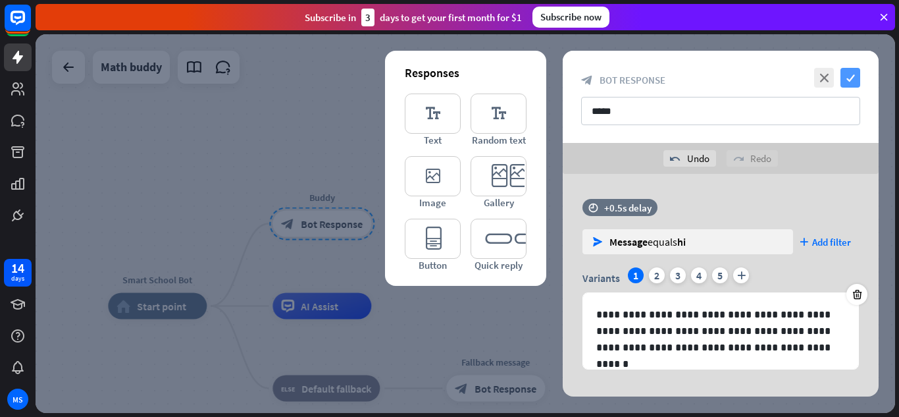
click at [853, 74] on icon "check" at bounding box center [850, 78] width 20 height 20
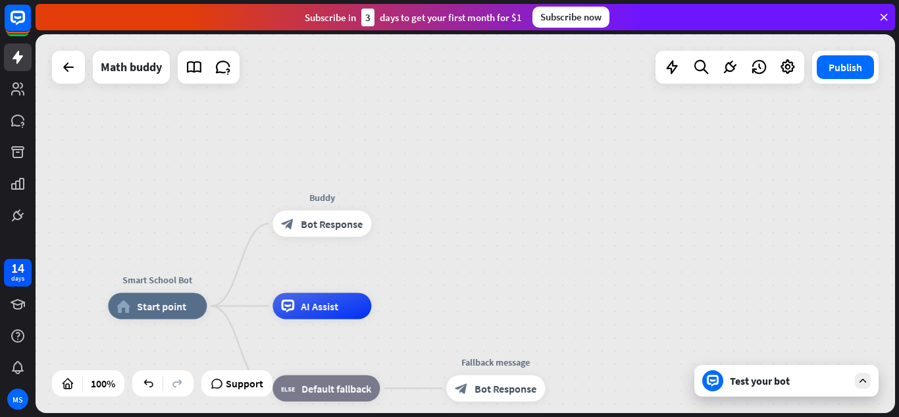
click at [865, 378] on icon at bounding box center [863, 380] width 12 height 12
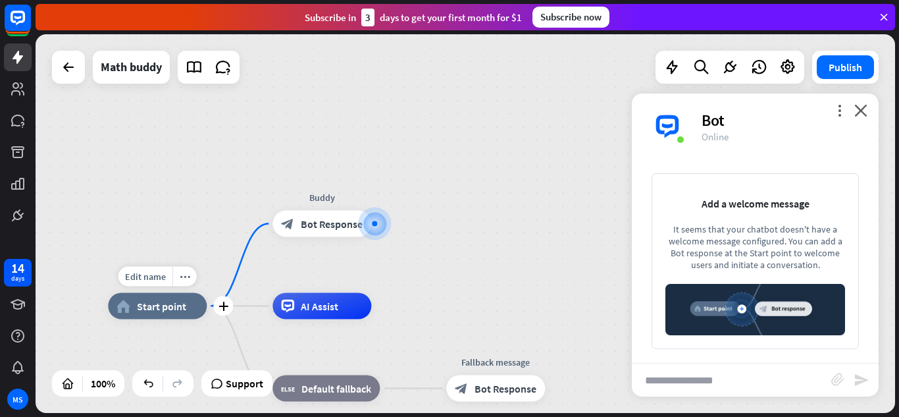
click at [162, 312] on span "Start point" at bounding box center [161, 305] width 49 height 13
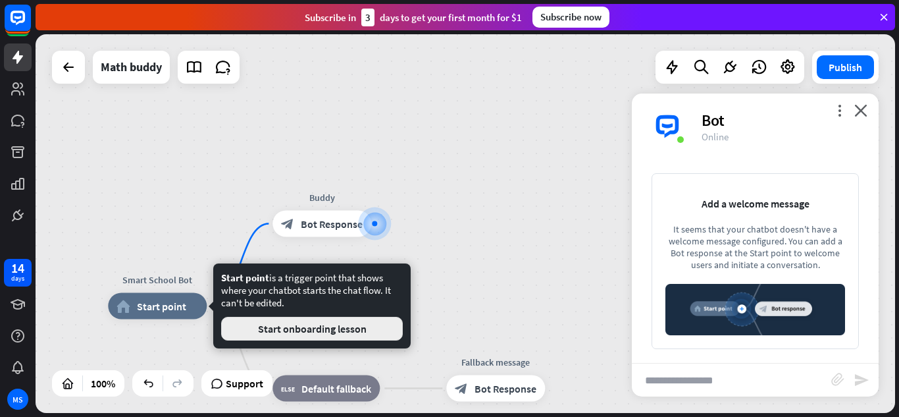
click at [313, 332] on button "Start onboarding lesson" at bounding box center [312, 329] width 182 height 24
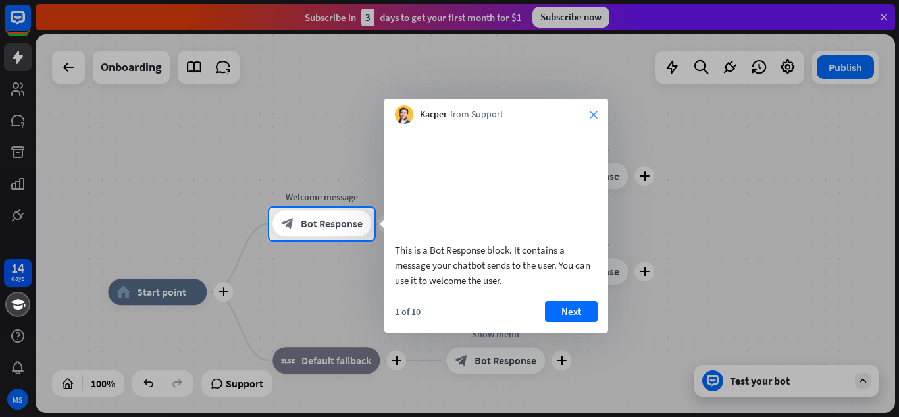
click at [597, 111] on icon "close" at bounding box center [594, 115] width 8 height 8
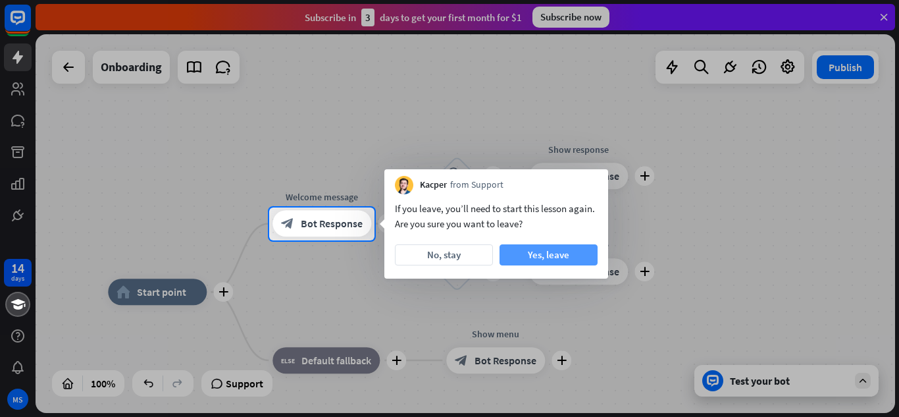
click at [534, 249] on button "Yes, leave" at bounding box center [549, 254] width 98 height 21
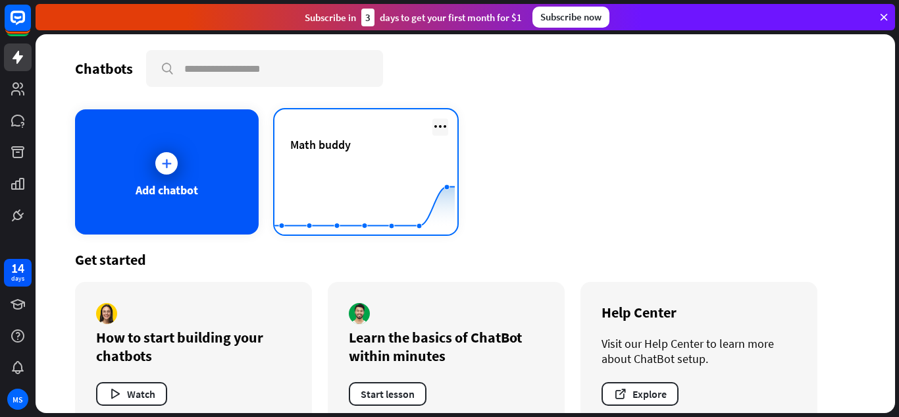
click at [436, 123] on icon at bounding box center [440, 126] width 16 height 16
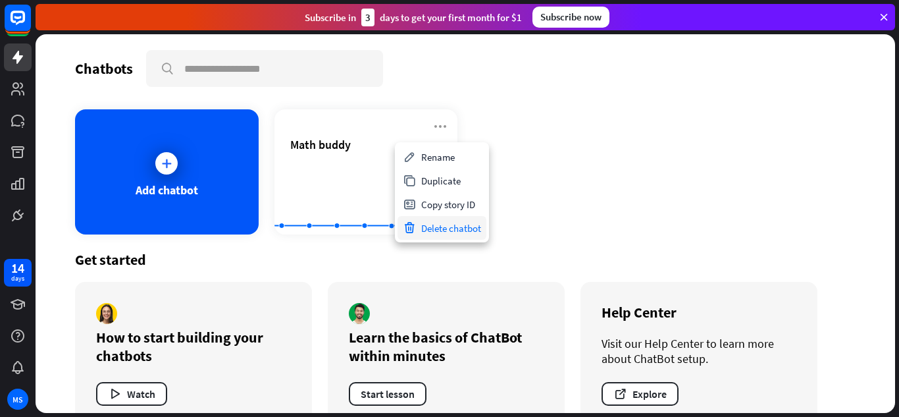
click at [453, 229] on div "Delete chatbot" at bounding box center [442, 228] width 89 height 24
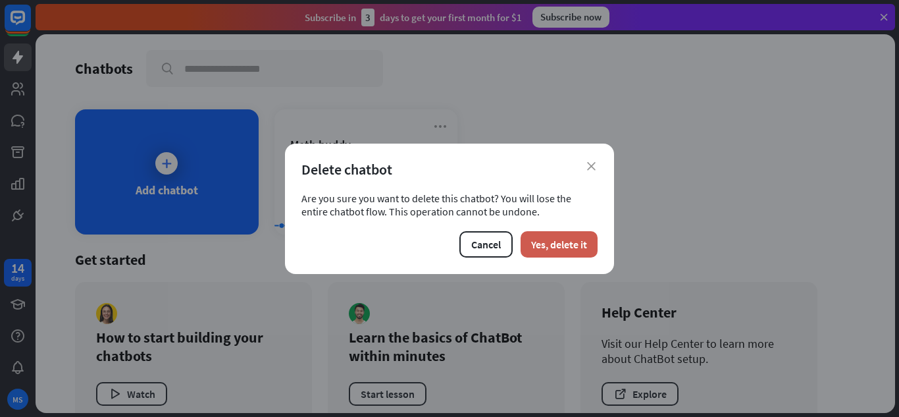
click at [549, 244] on button "Yes, delete it" at bounding box center [559, 244] width 77 height 26
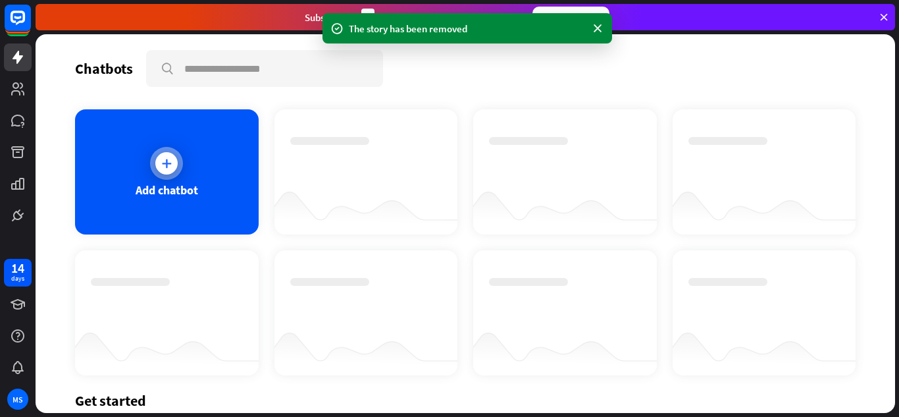
click at [171, 178] on div at bounding box center [166, 163] width 33 height 33
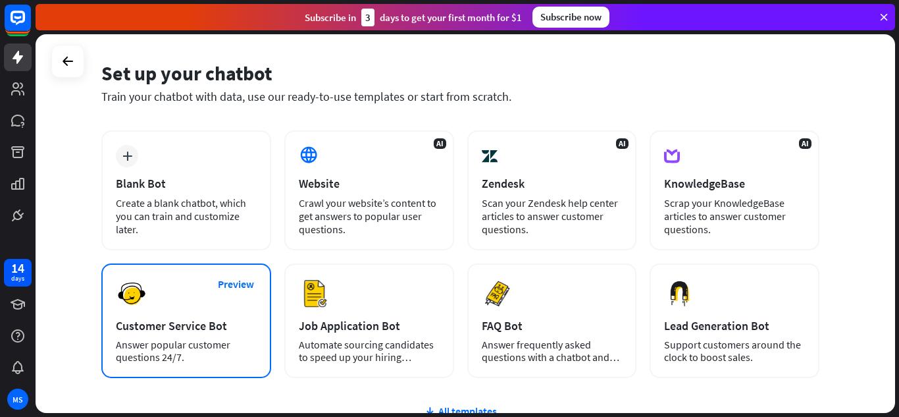
scroll to position [66, 0]
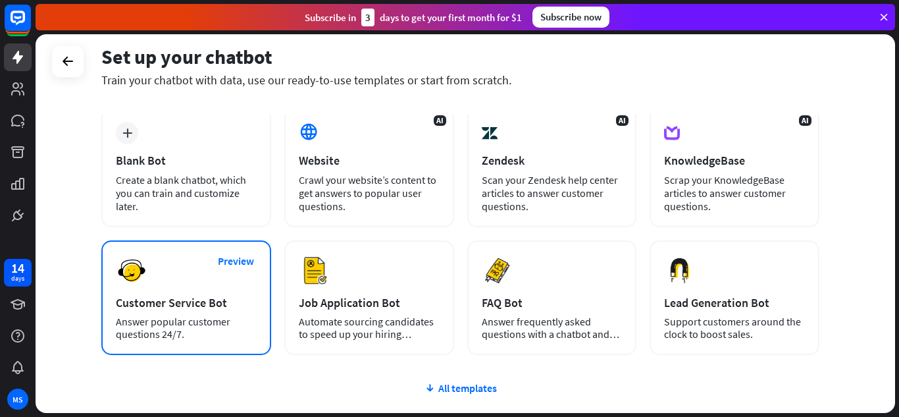
click at [155, 297] on div "Customer Service Bot" at bounding box center [186, 302] width 141 height 15
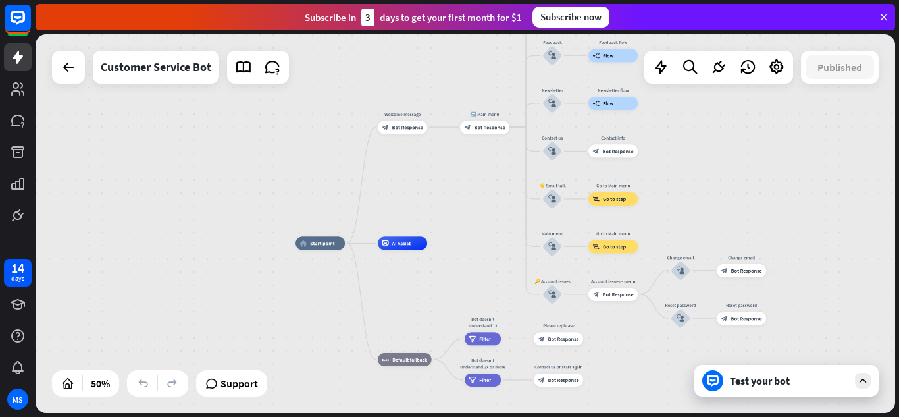
drag, startPoint x: 374, startPoint y: 240, endPoint x: 278, endPoint y: 275, distance: 103.1
click at [278, 275] on div "home_2 Start point Welcome message block_bot_response Bot Response 🔙 Main menu …" at bounding box center [466, 223] width 860 height 378
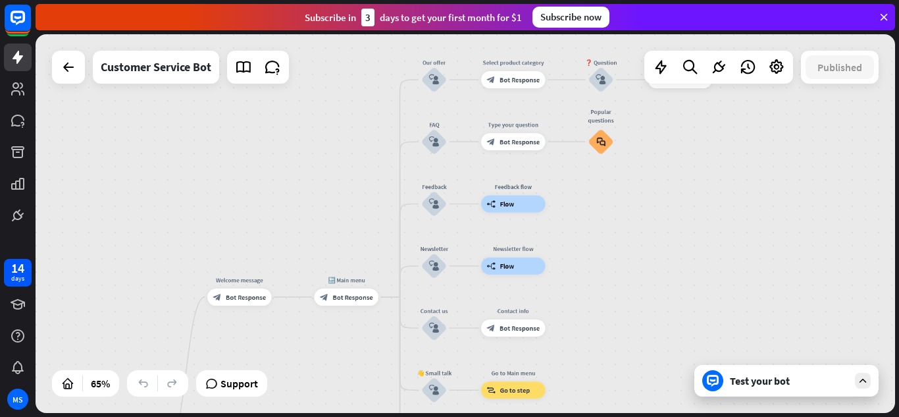
drag, startPoint x: 542, startPoint y: 188, endPoint x: 340, endPoint y: 399, distance: 291.9
click at [340, 399] on div "home_2 Start point Welcome message block_bot_response Bot Response 🔙 Main menu …" at bounding box center [466, 223] width 860 height 378
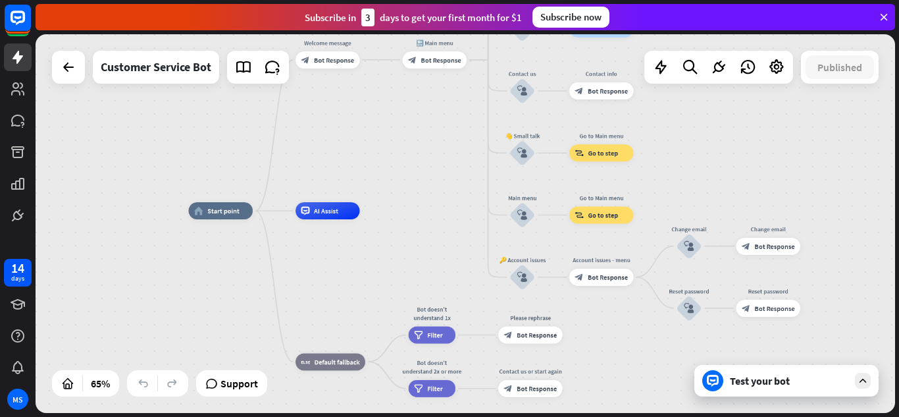
drag, startPoint x: 359, startPoint y: 385, endPoint x: 450, endPoint y: 149, distance: 253.4
click at [449, 148] on div "home_2 Start point Welcome message block_bot_response Bot Response 🔙 Main menu …" at bounding box center [466, 223] width 860 height 378
